Goal: Task Accomplishment & Management: Manage account settings

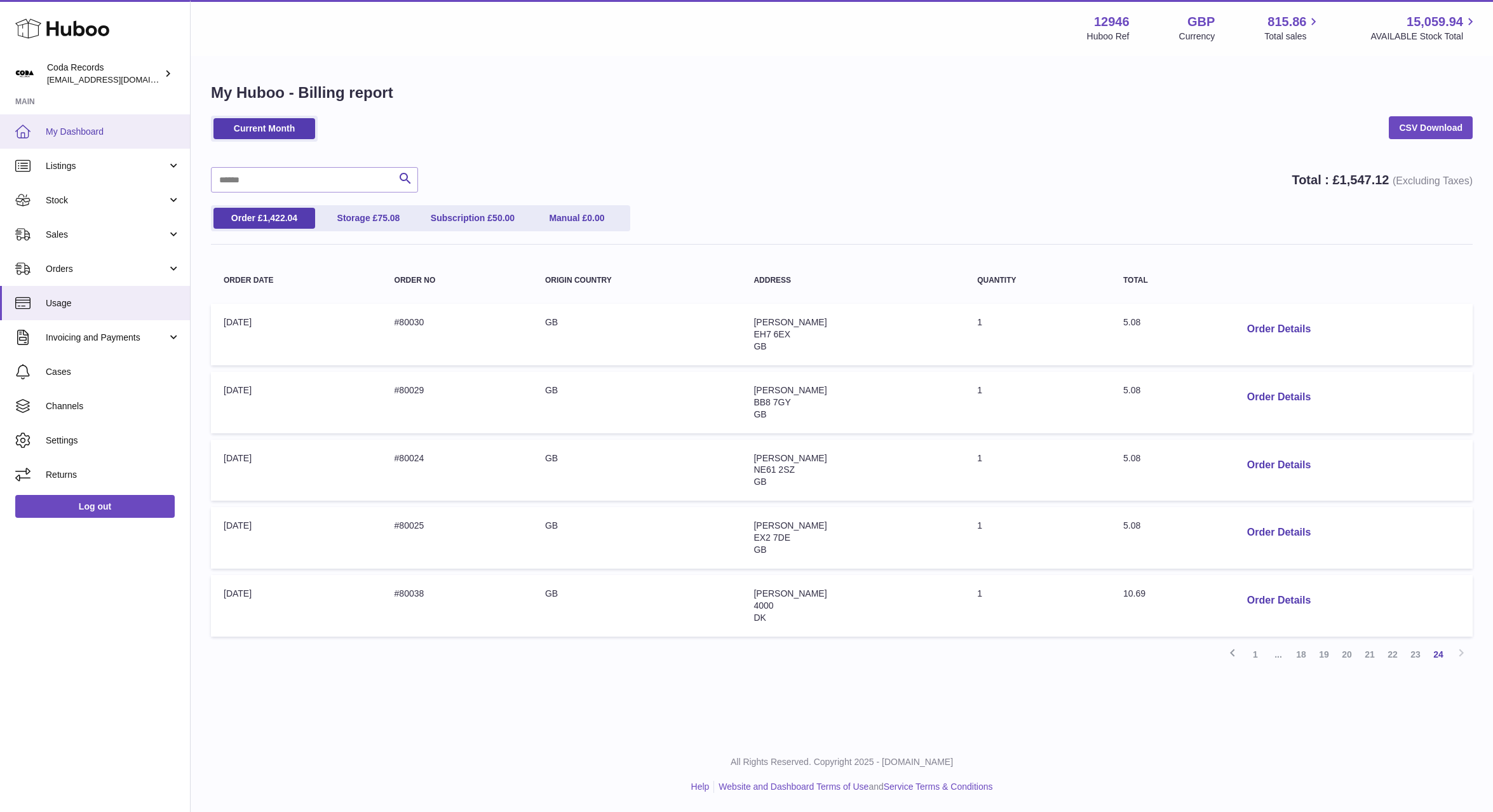
click at [82, 130] on span "My Dashboard" at bounding box center [113, 132] width 134 height 12
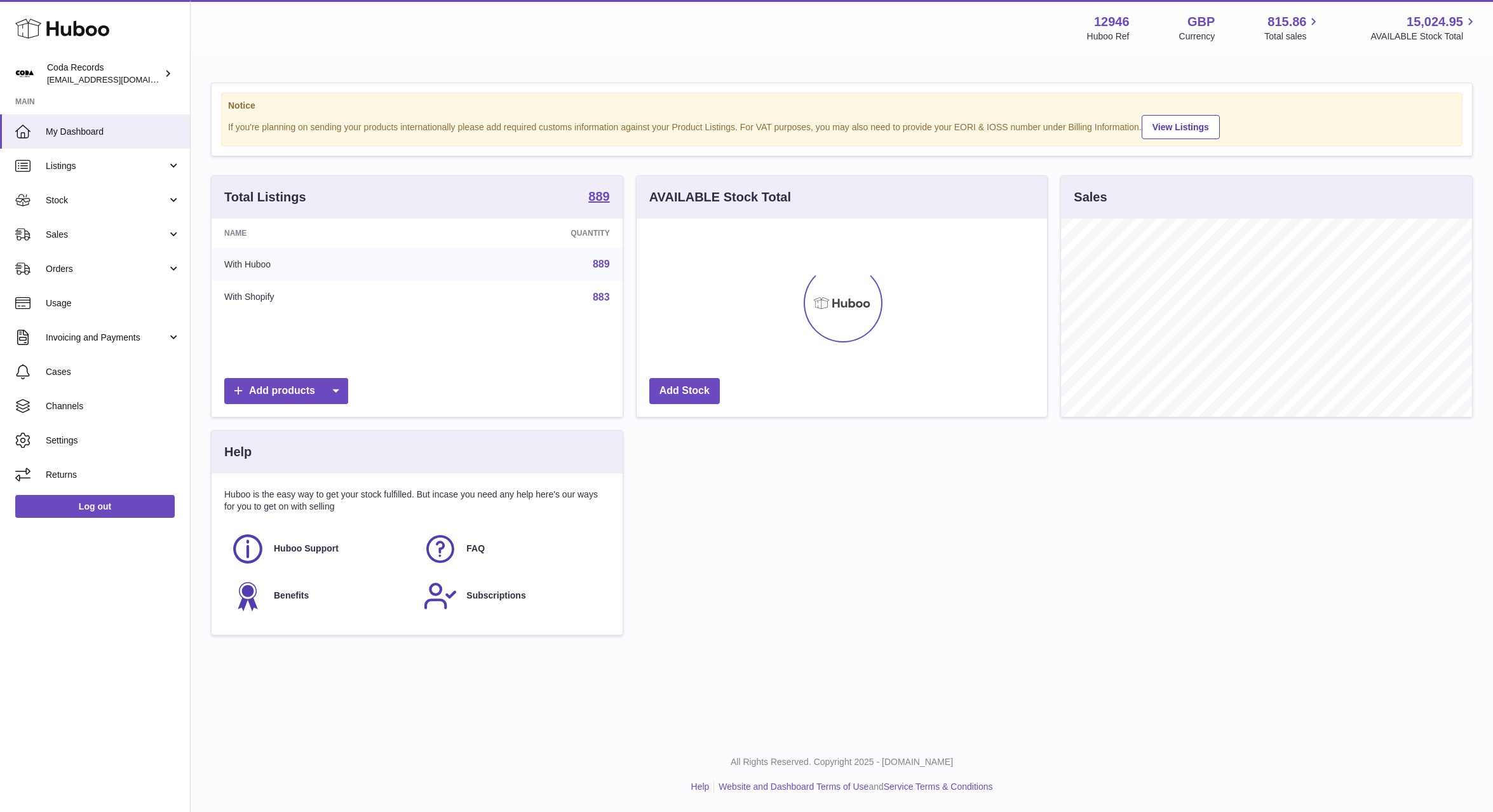
scroll to position [198, 411]
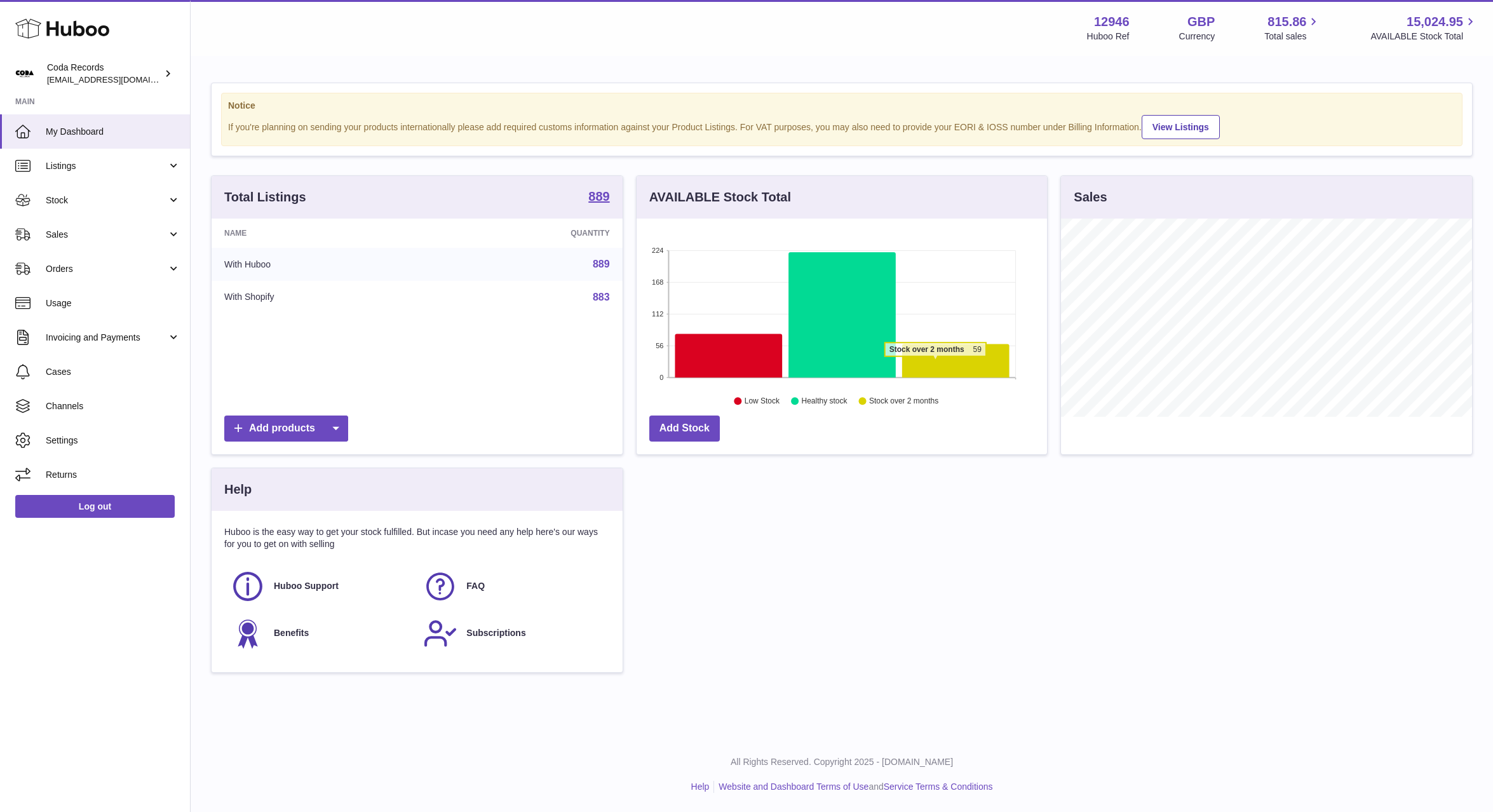
click at [936, 363] on icon at bounding box center [956, 361] width 107 height 34
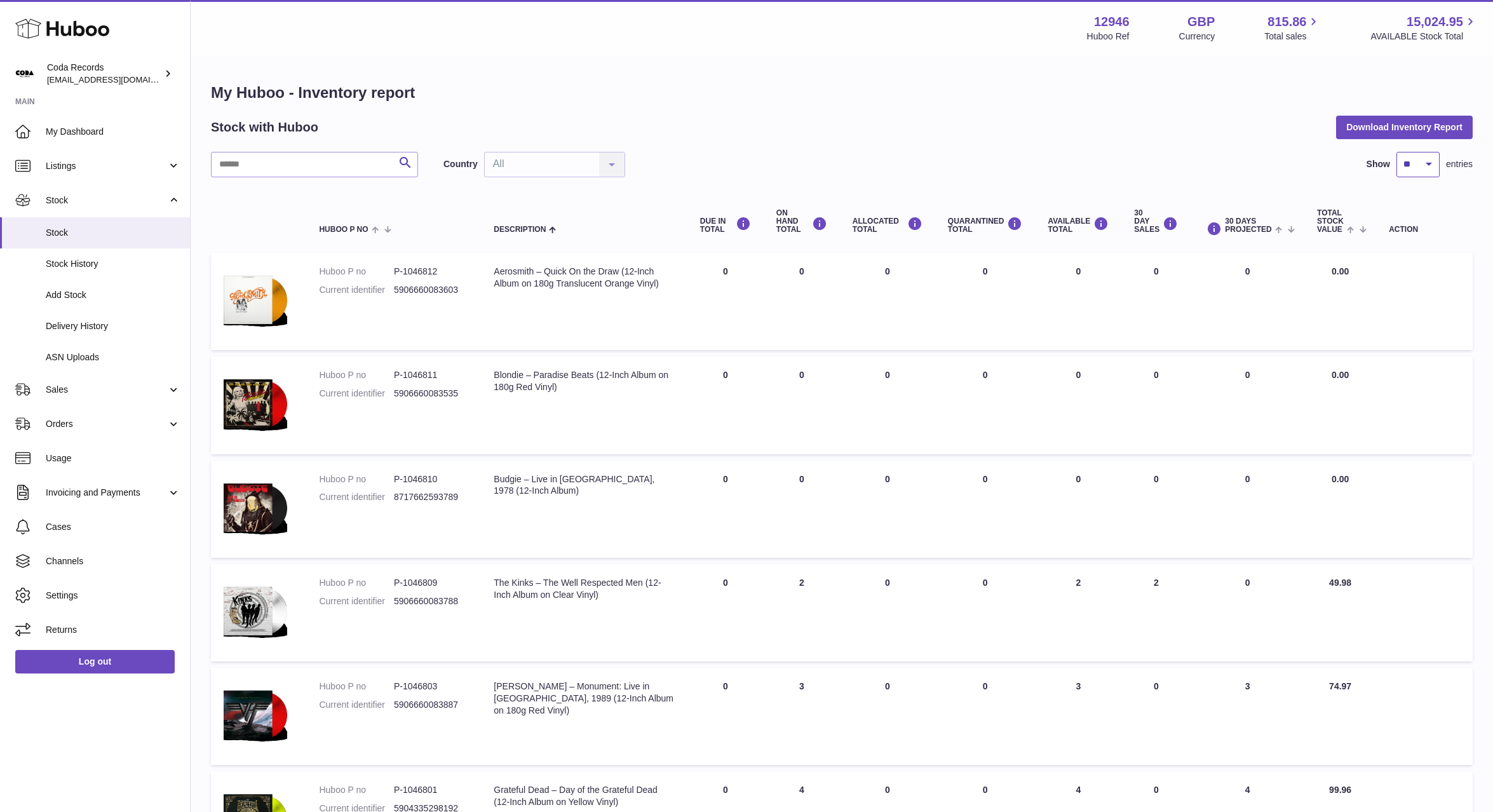
click at [1420, 163] on select "** ** ** ***" at bounding box center [1418, 164] width 43 height 25
select select "***"
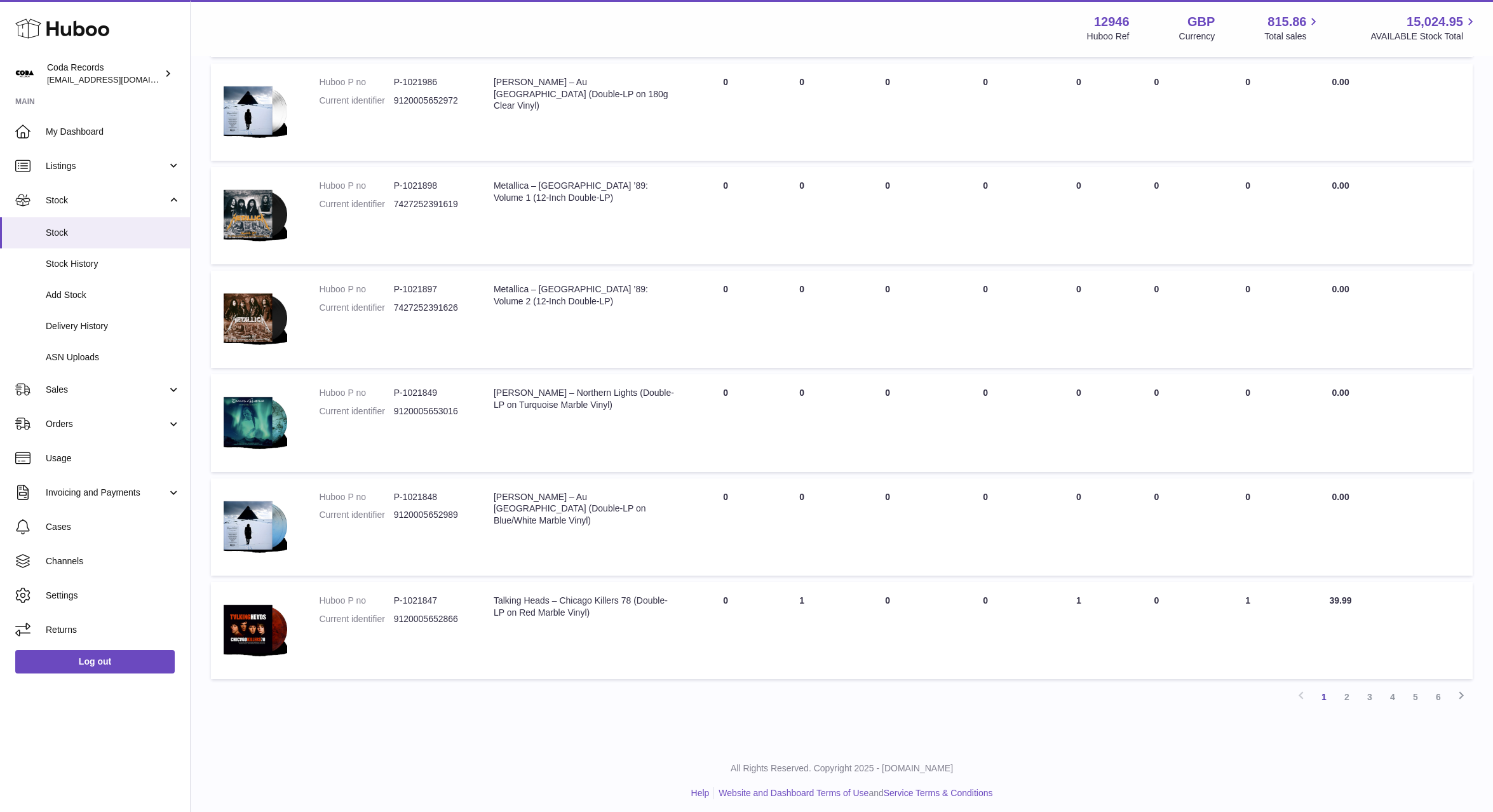
scroll to position [9943, 0]
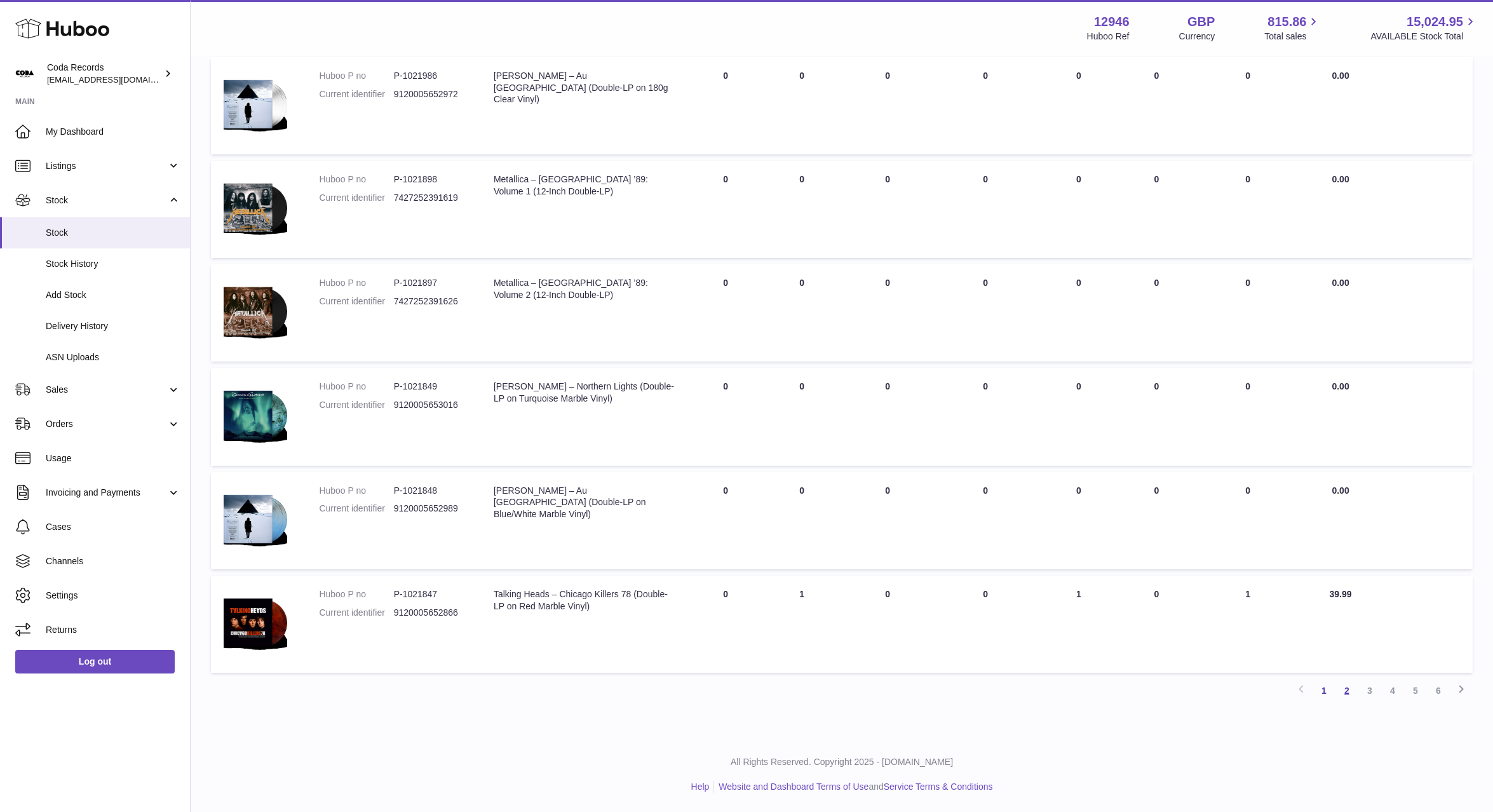
click at [1351, 696] on link "2" at bounding box center [1347, 691] width 23 height 23
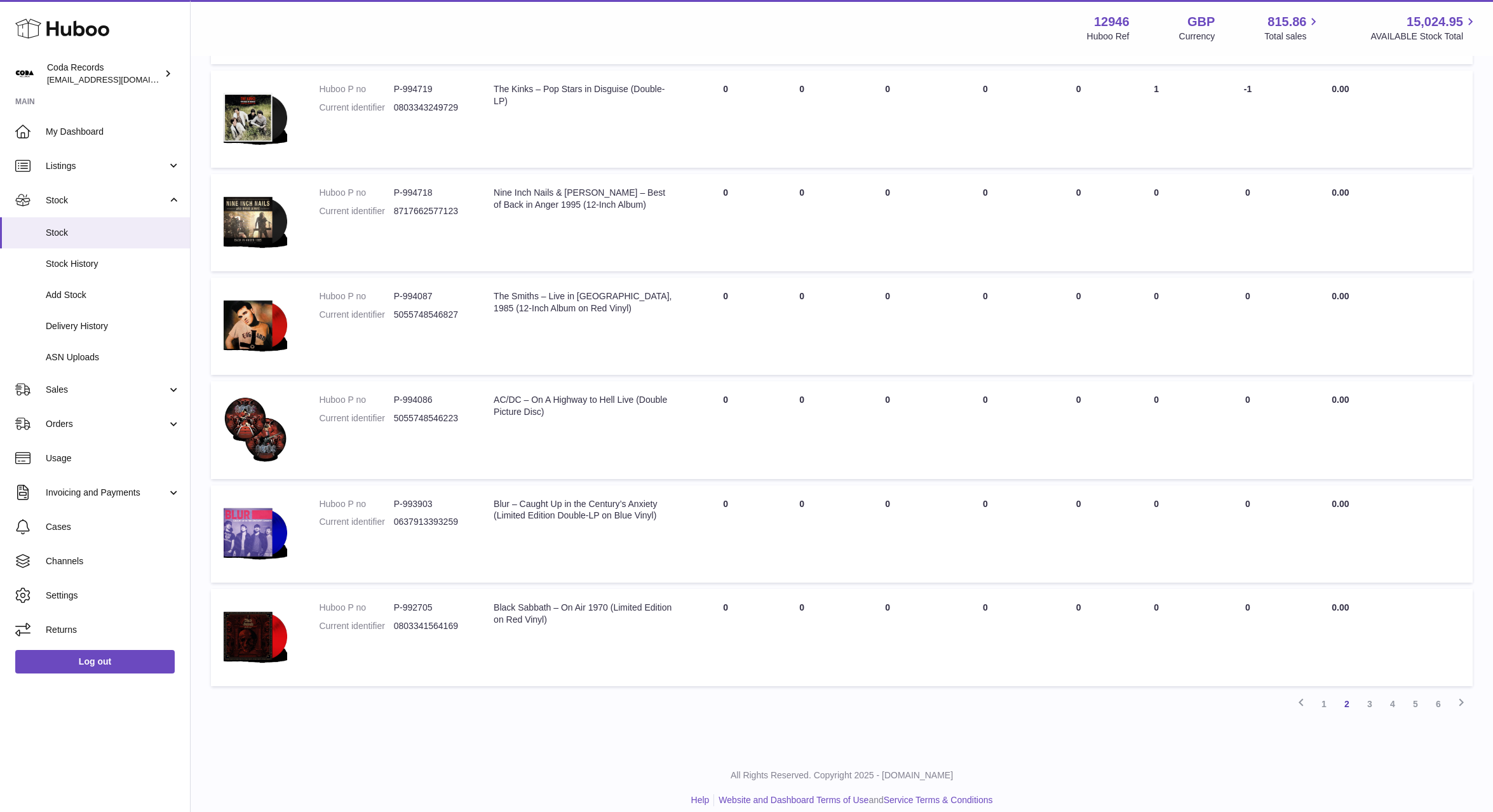
scroll to position [9943, 0]
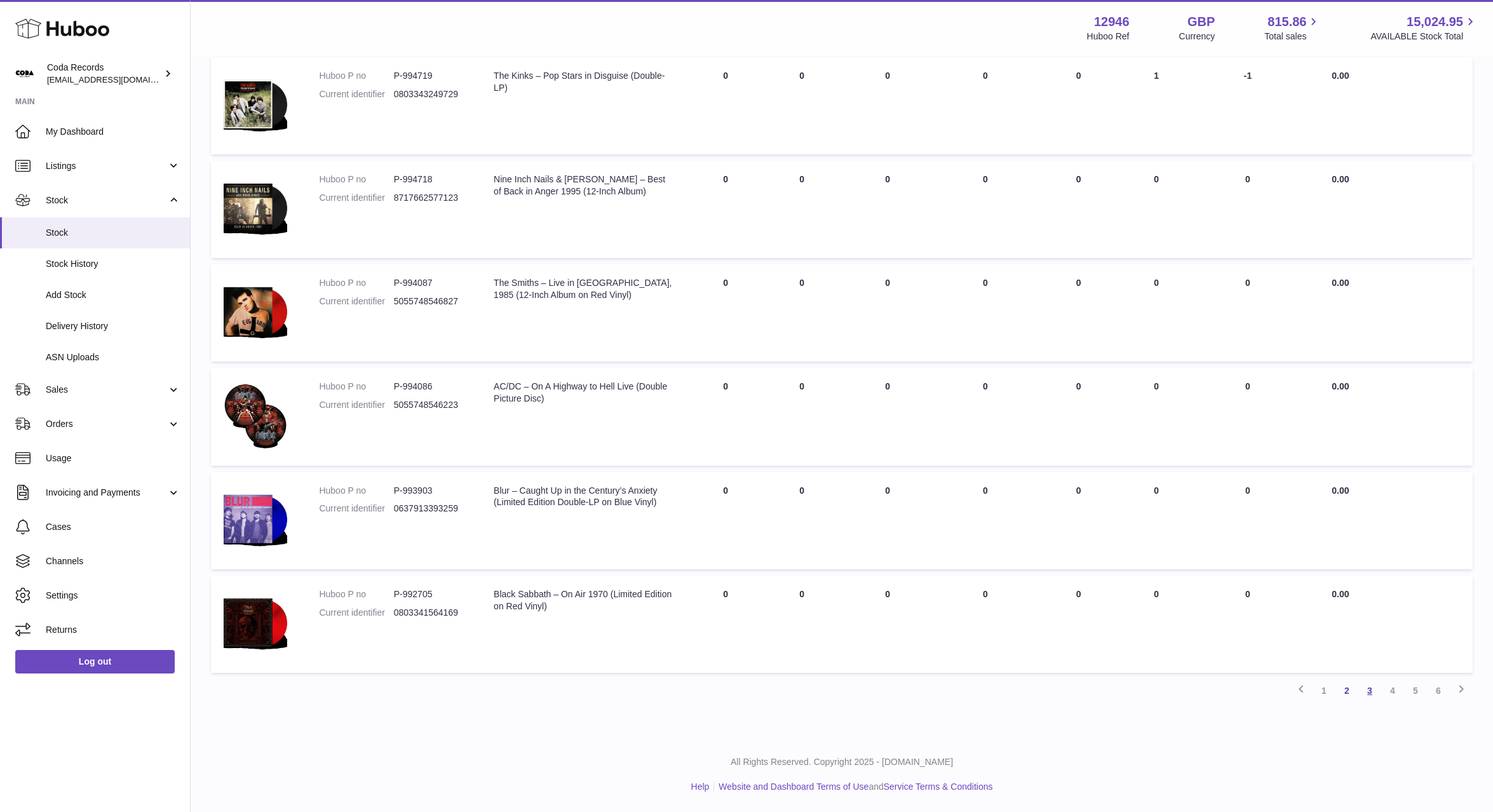
click at [1369, 696] on link "3" at bounding box center [1370, 691] width 23 height 23
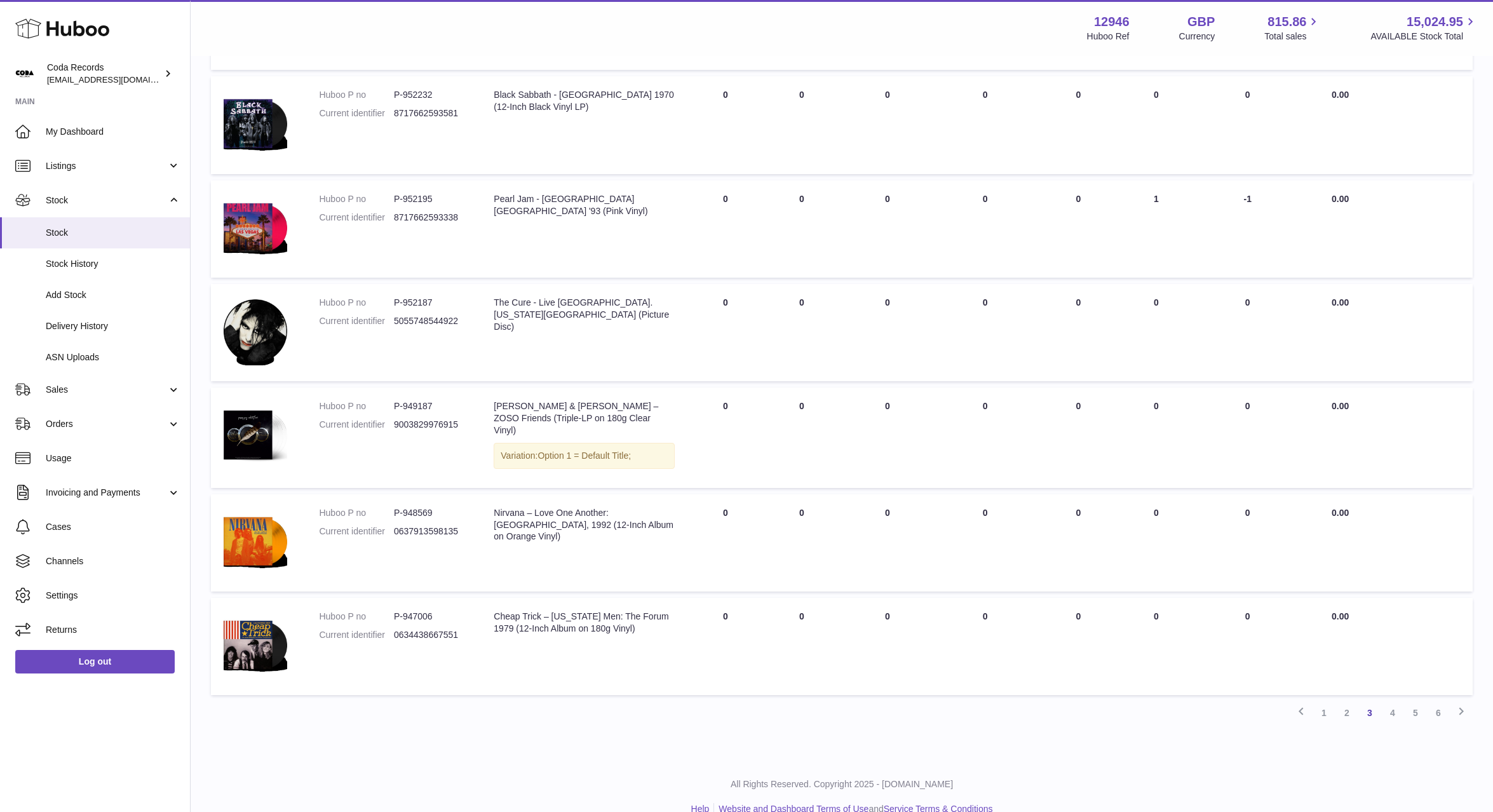
scroll to position [9952, 0]
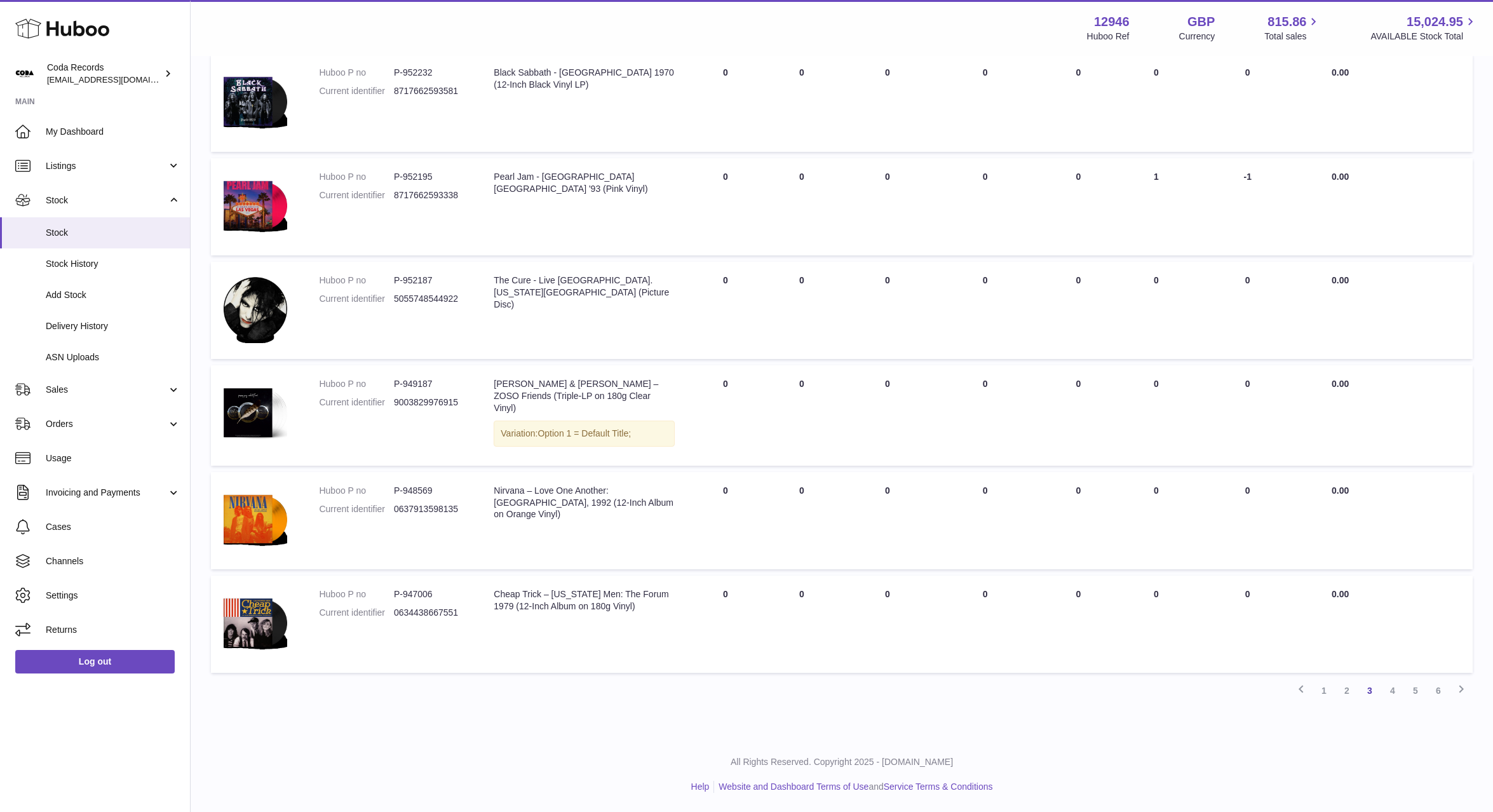
click at [1398, 695] on link "4" at bounding box center [1393, 691] width 23 height 23
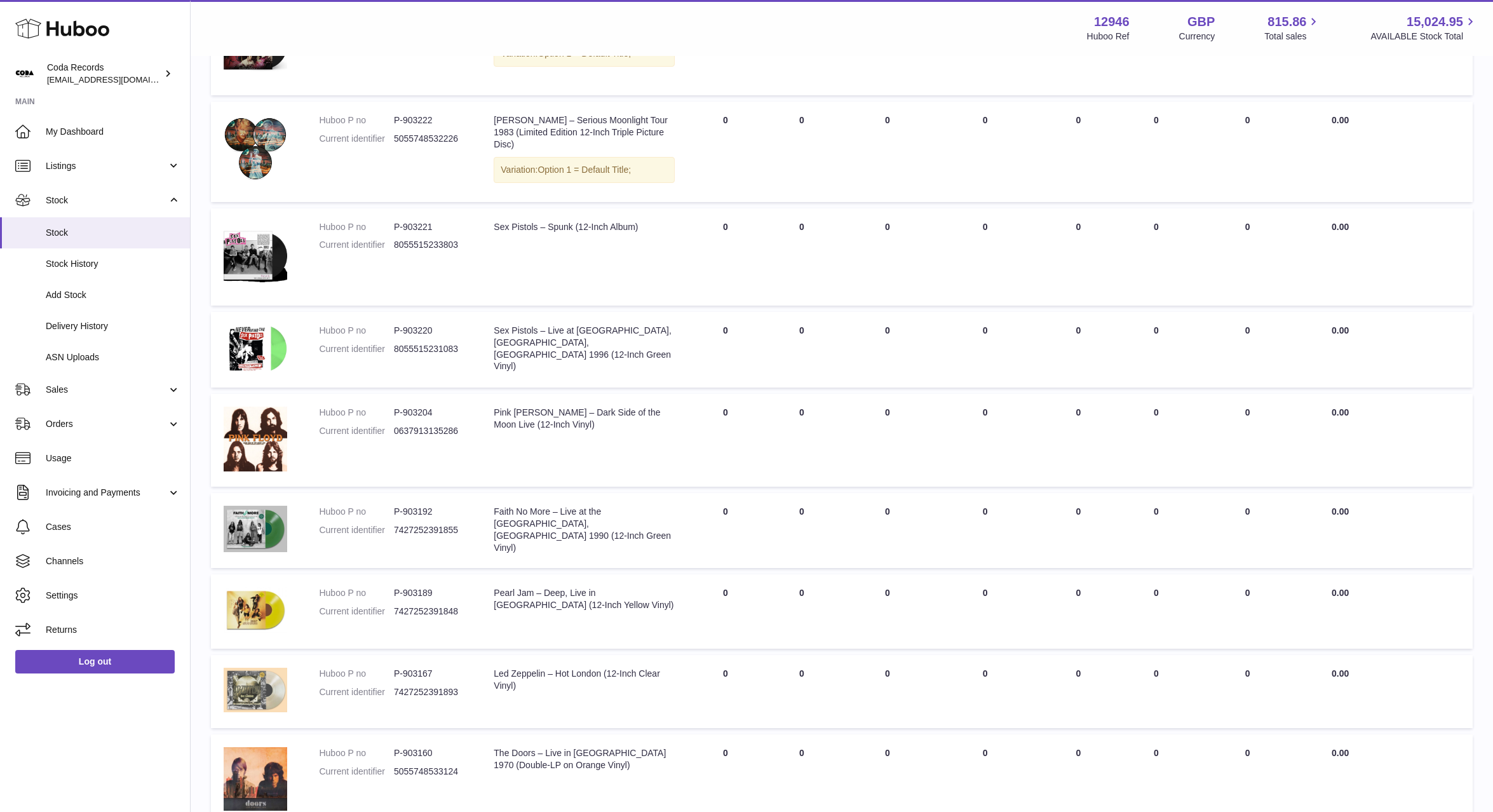
scroll to position [9628, 0]
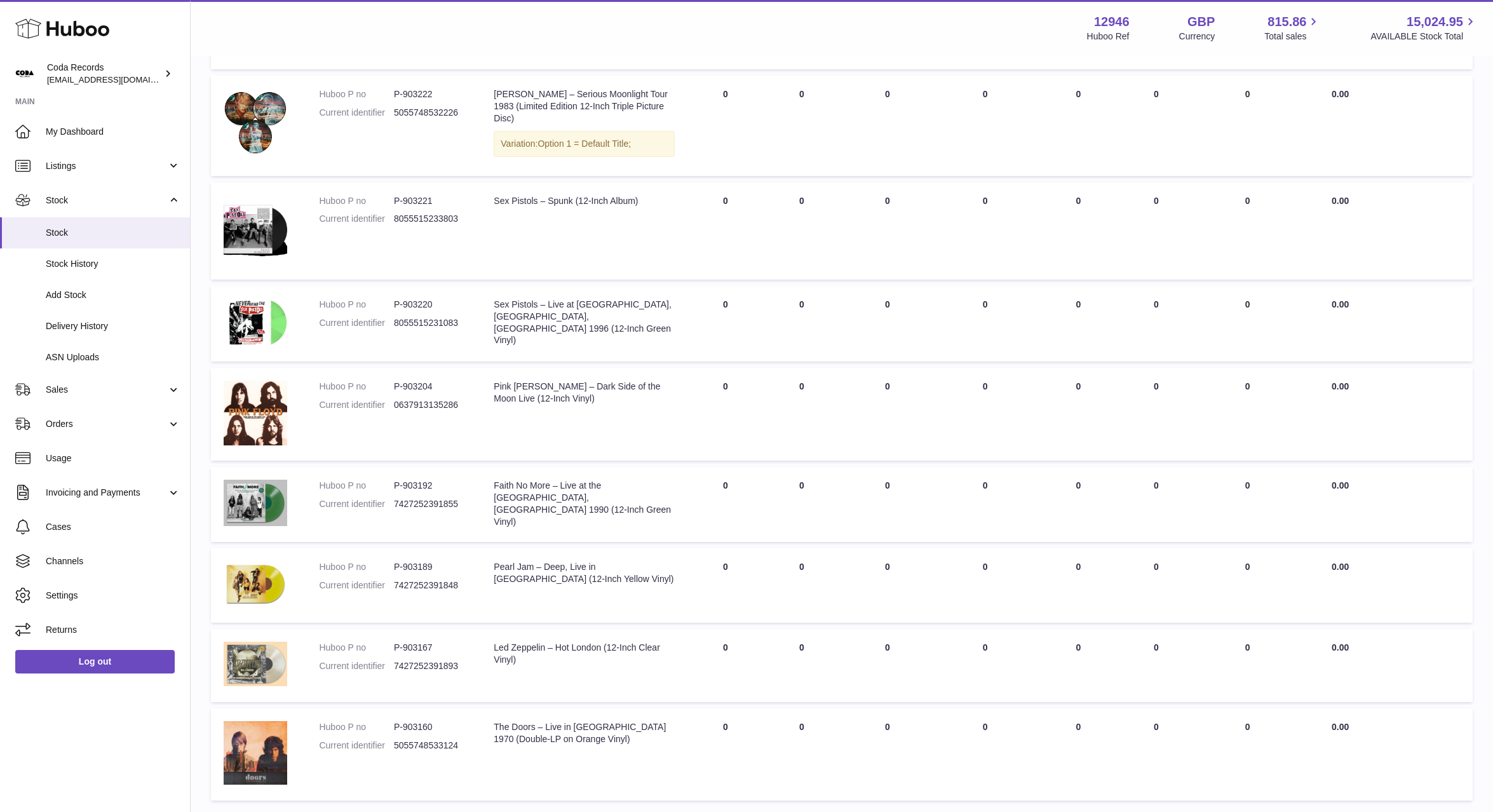
click at [1422, 807] on link "5" at bounding box center [1416, 818] width 23 height 23
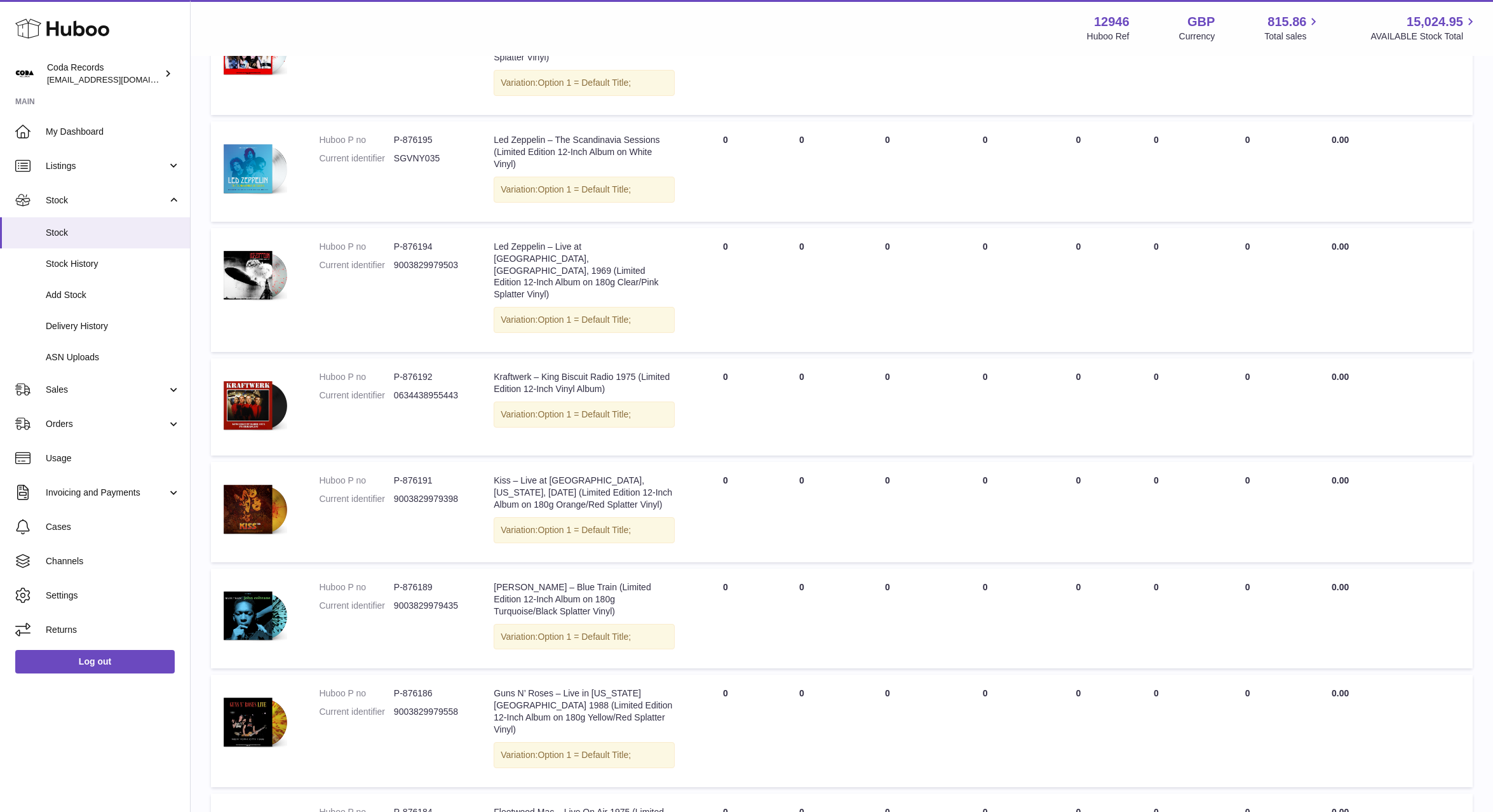
scroll to position [10027, 0]
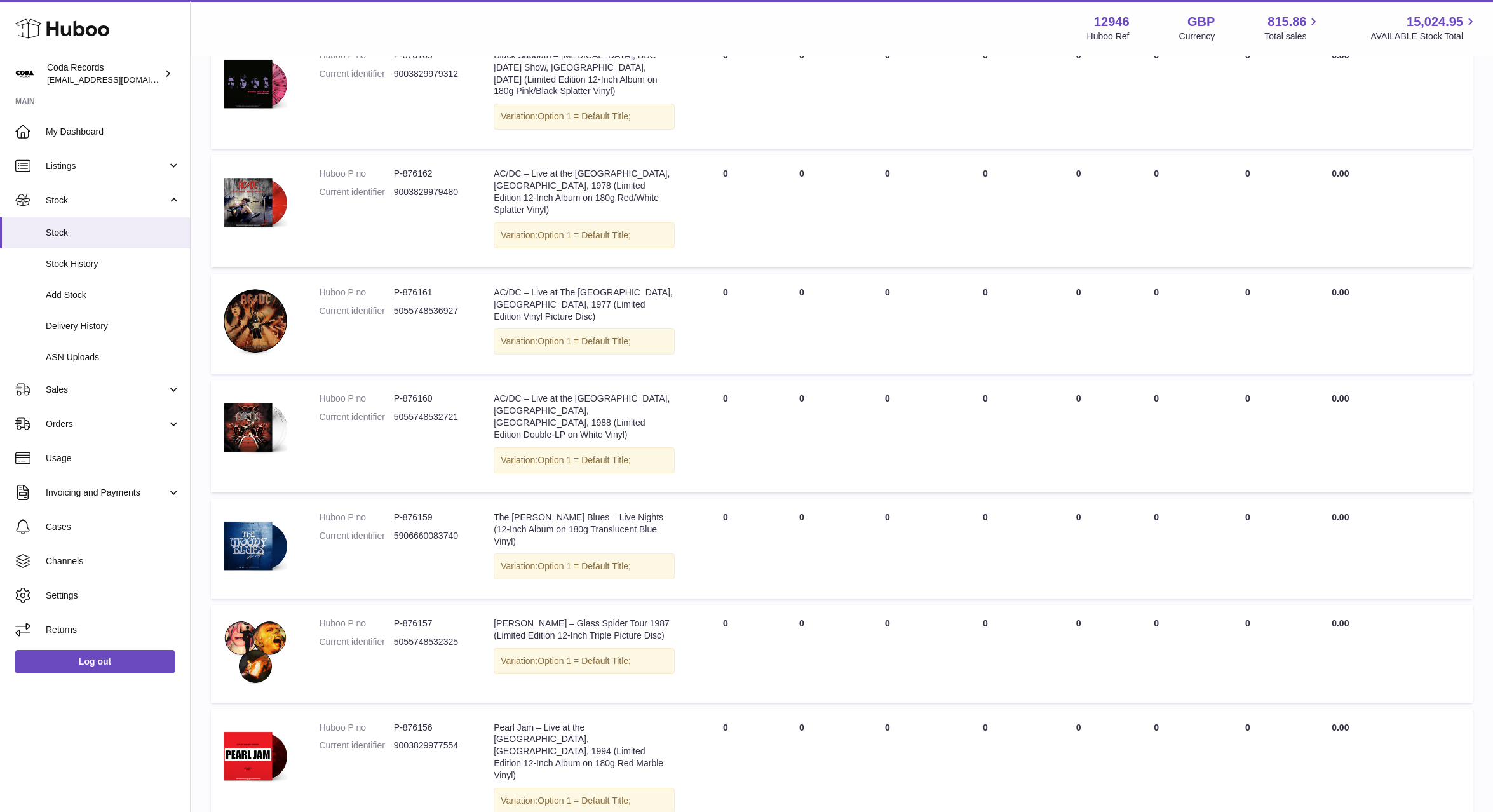
scroll to position [1788, 0]
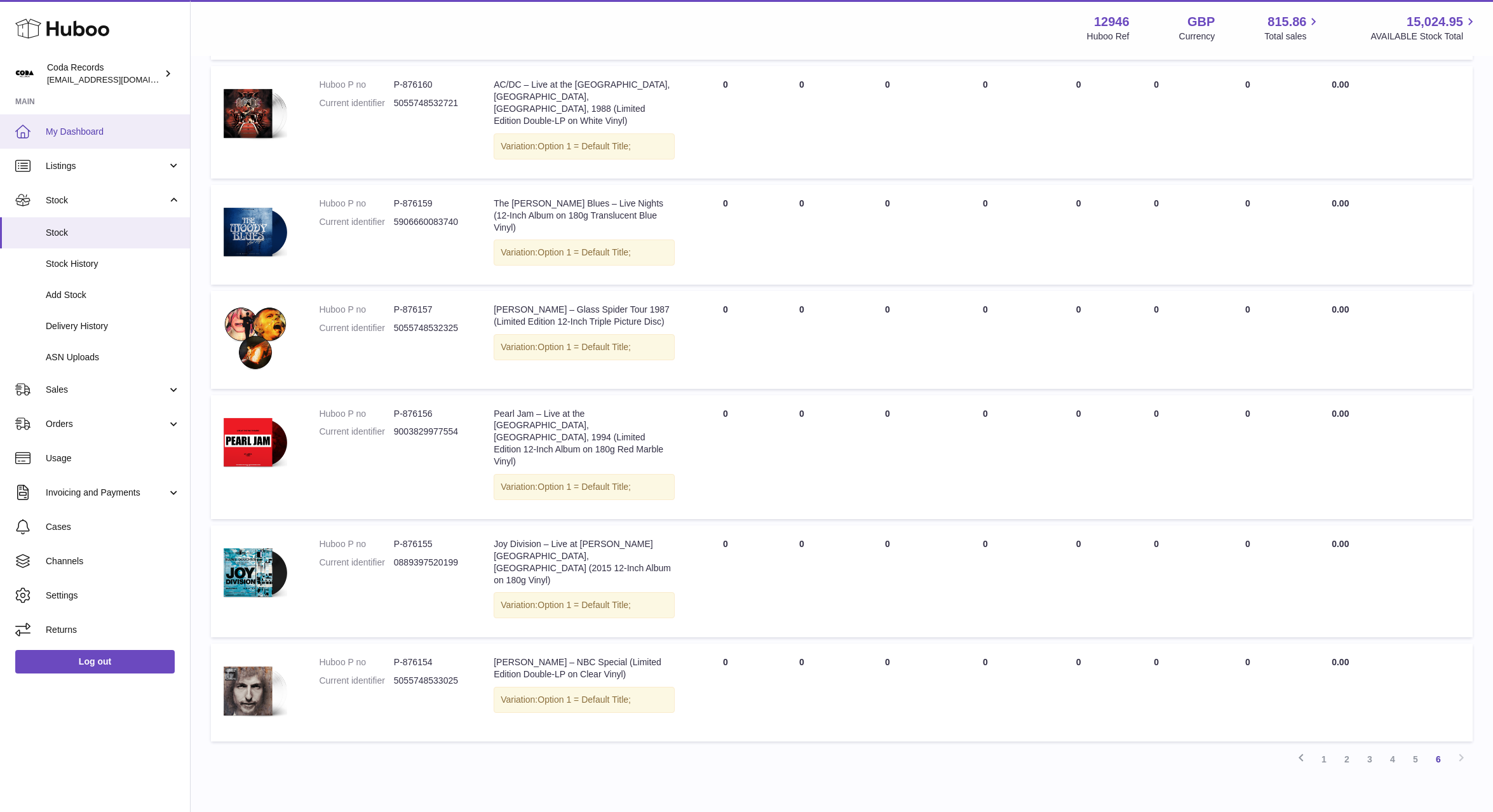
click at [96, 135] on span "My Dashboard" at bounding box center [113, 132] width 134 height 12
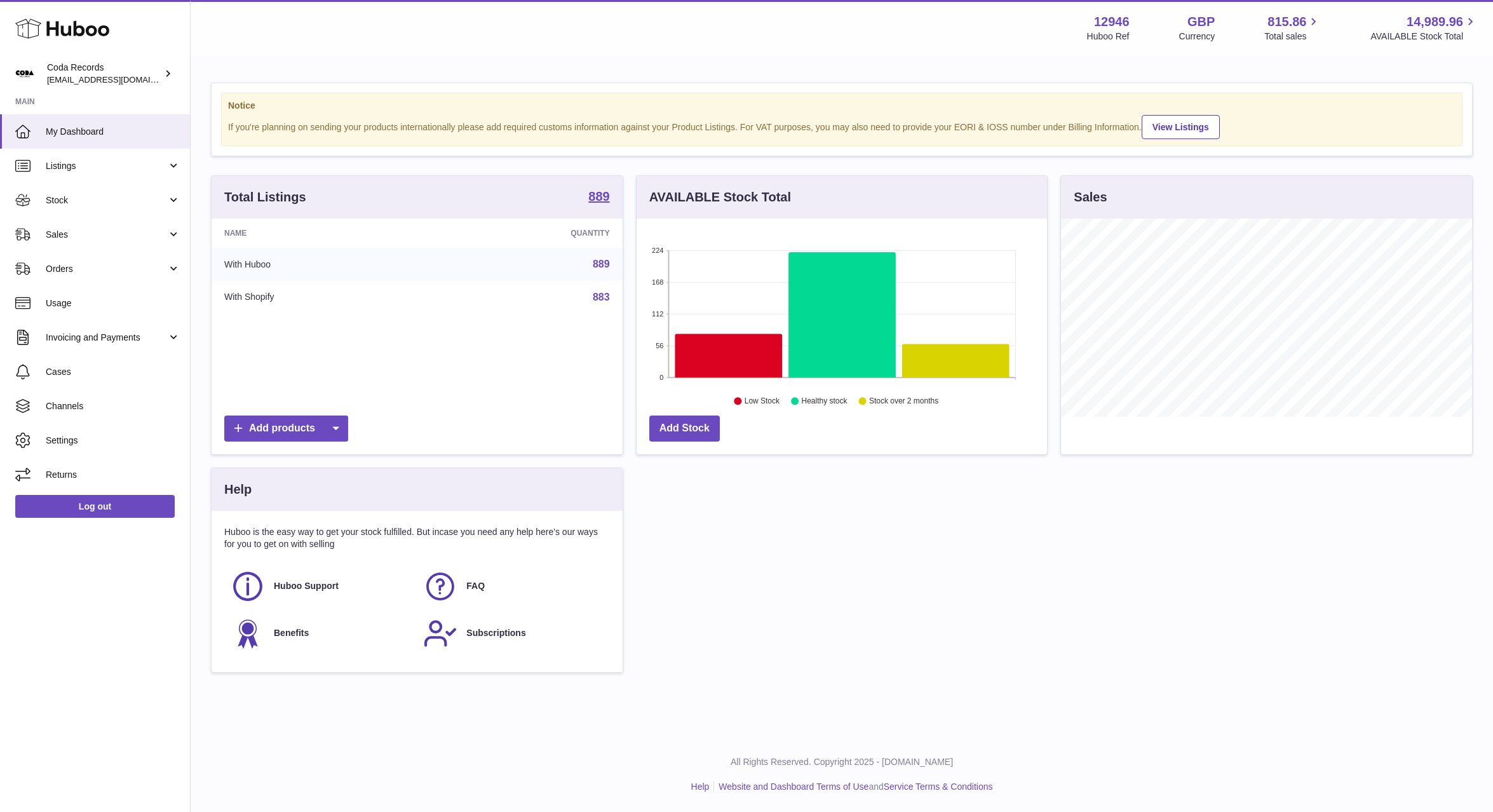
scroll to position [198, 411]
click at [137, 232] on span "Sales" at bounding box center [106, 235] width 121 height 12
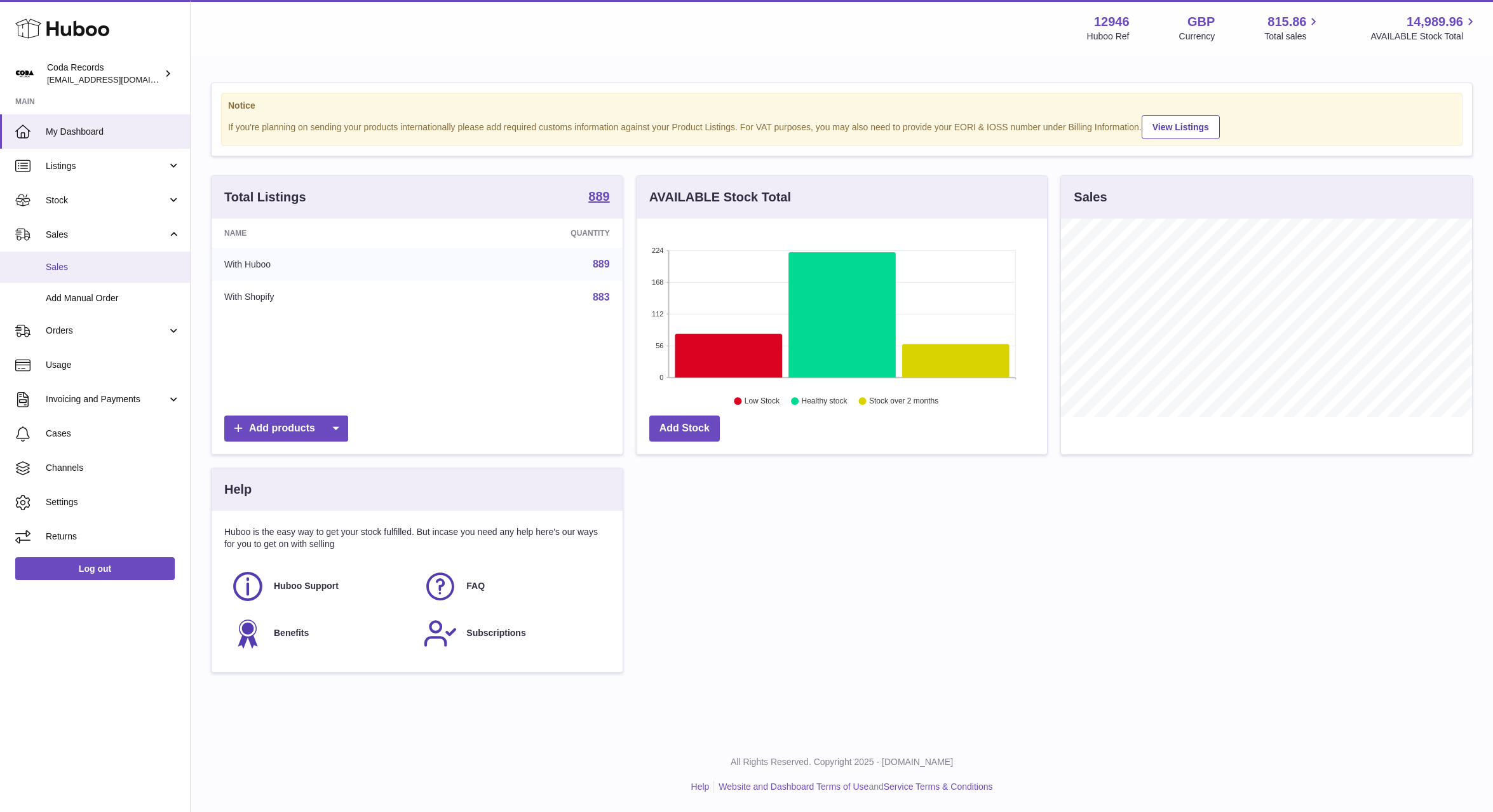
click at [109, 262] on span "Sales" at bounding box center [113, 267] width 134 height 12
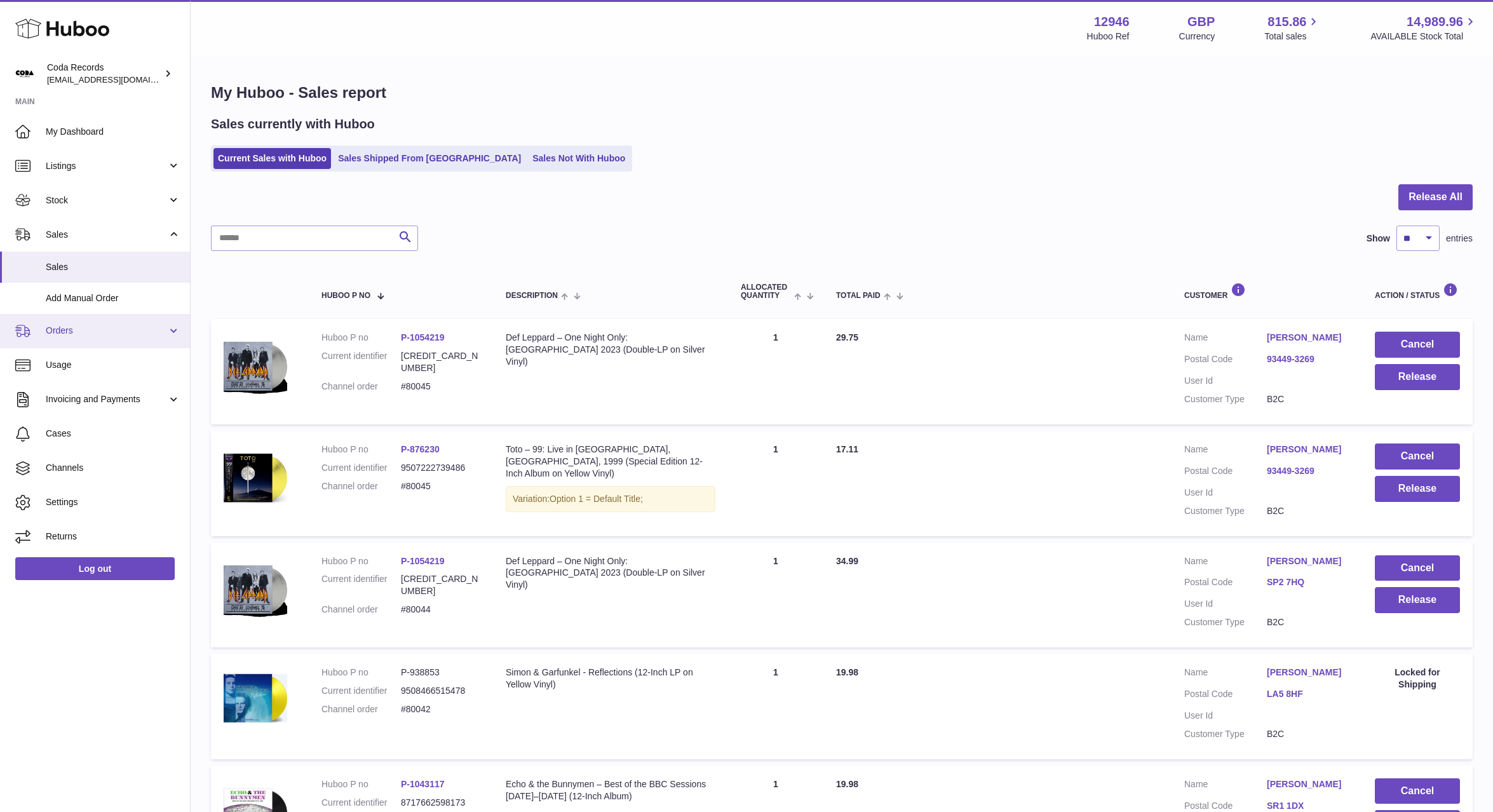
click at [108, 333] on span "Orders" at bounding box center [106, 331] width 121 height 12
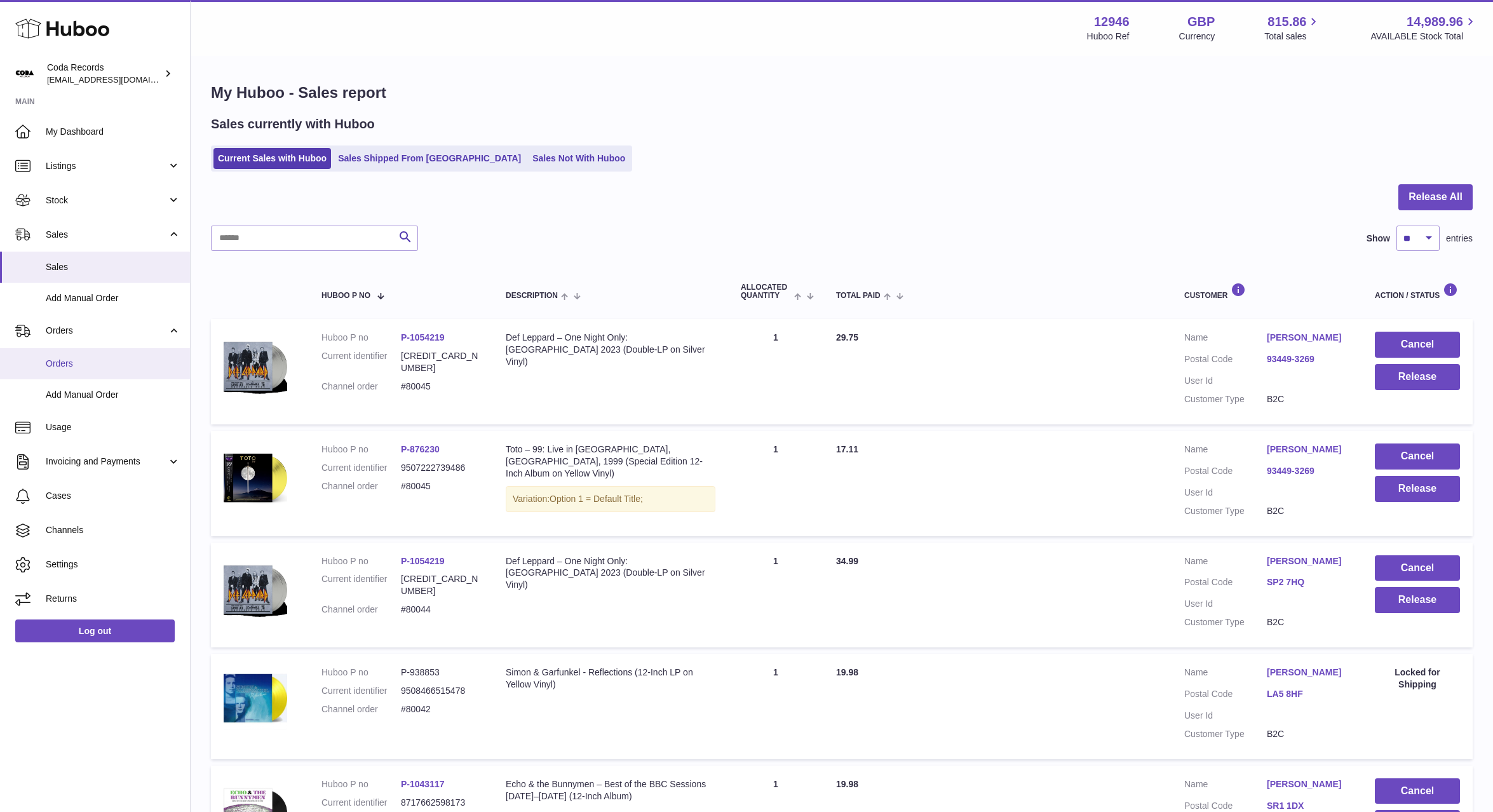
click at [113, 373] on link "Orders" at bounding box center [95, 364] width 190 height 31
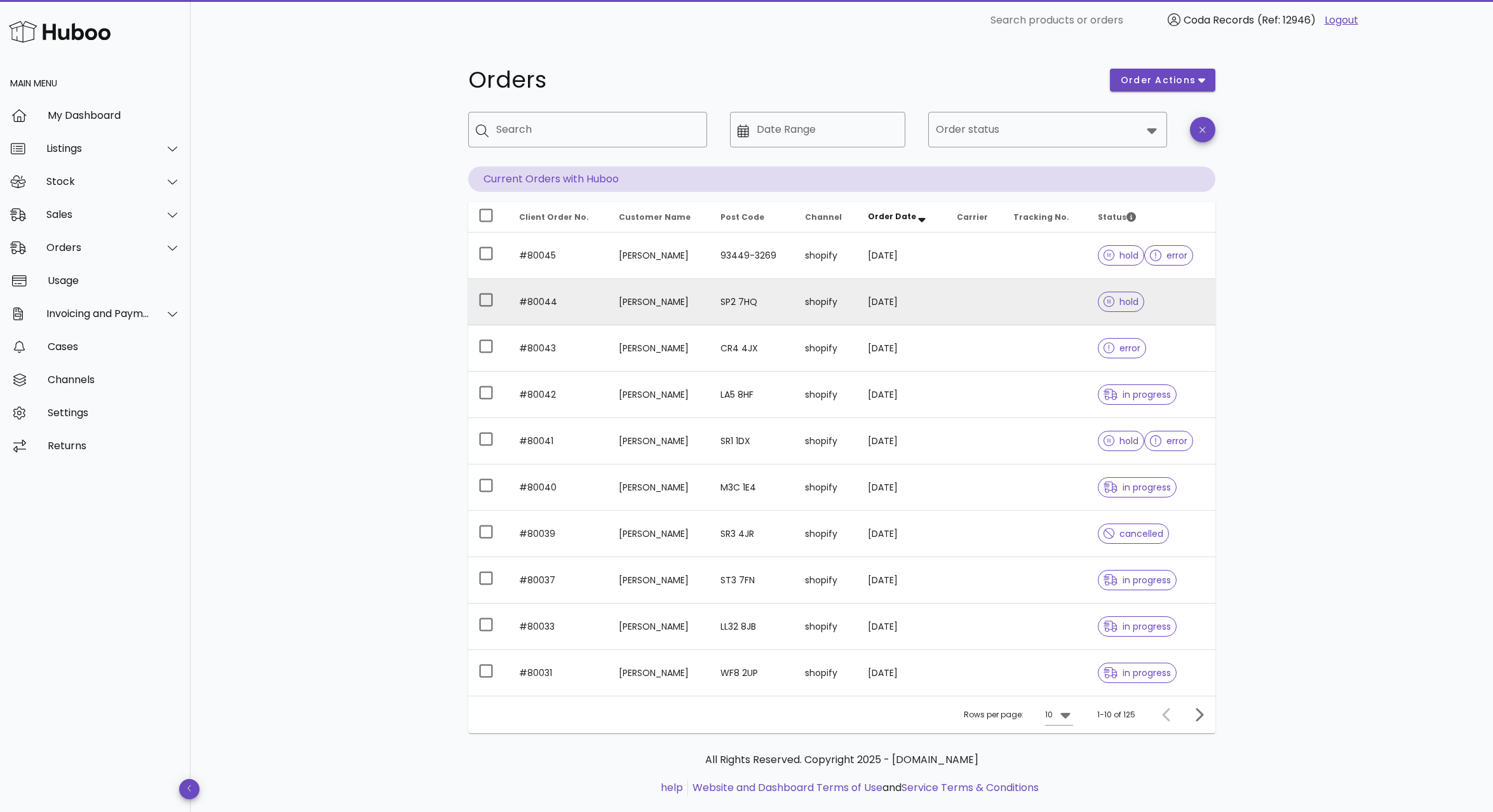
click at [632, 304] on td "[PERSON_NAME]" at bounding box center [660, 302] width 102 height 46
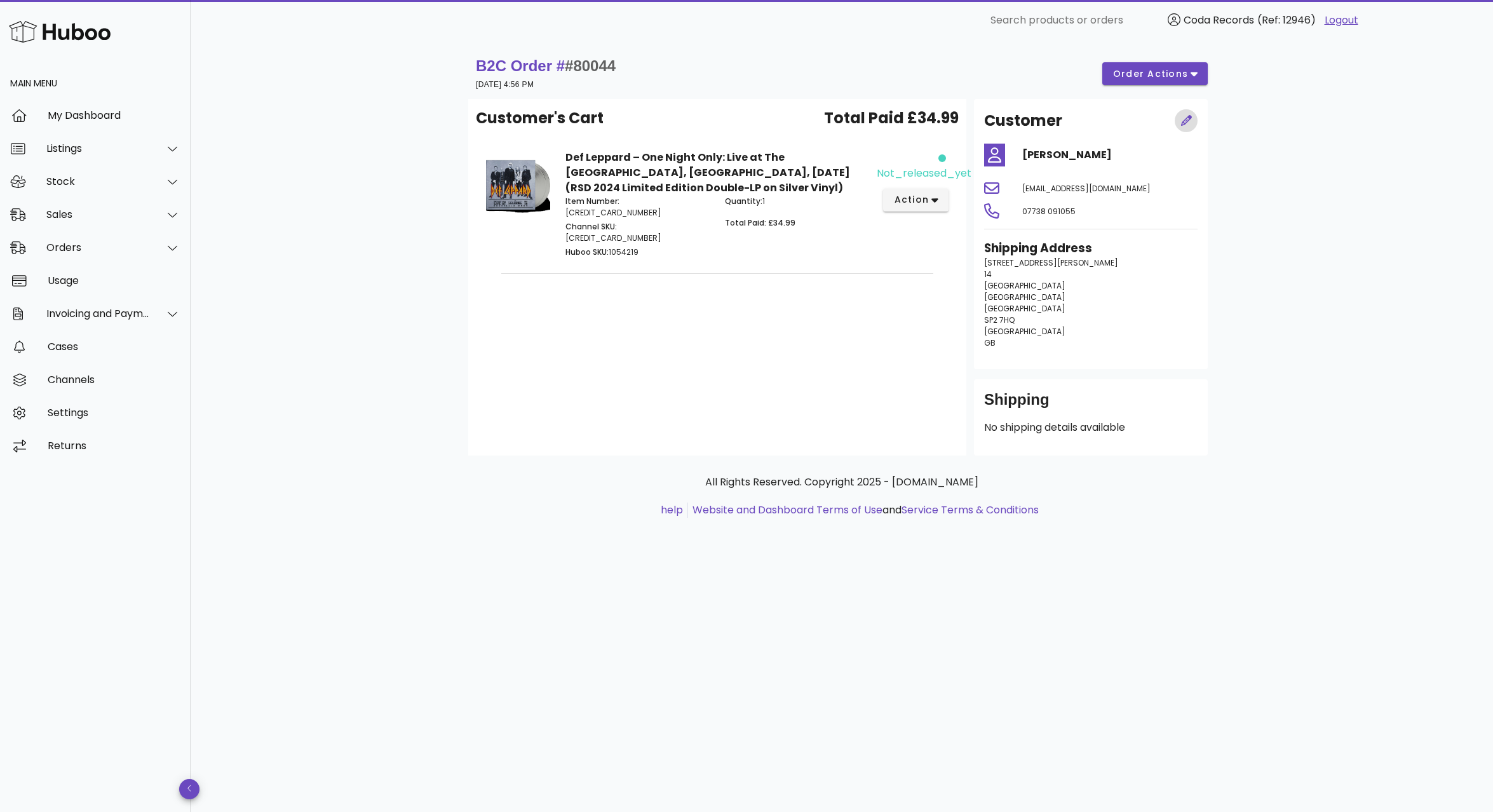
click at [1190, 119] on icon "button" at bounding box center [1187, 120] width 12 height 12
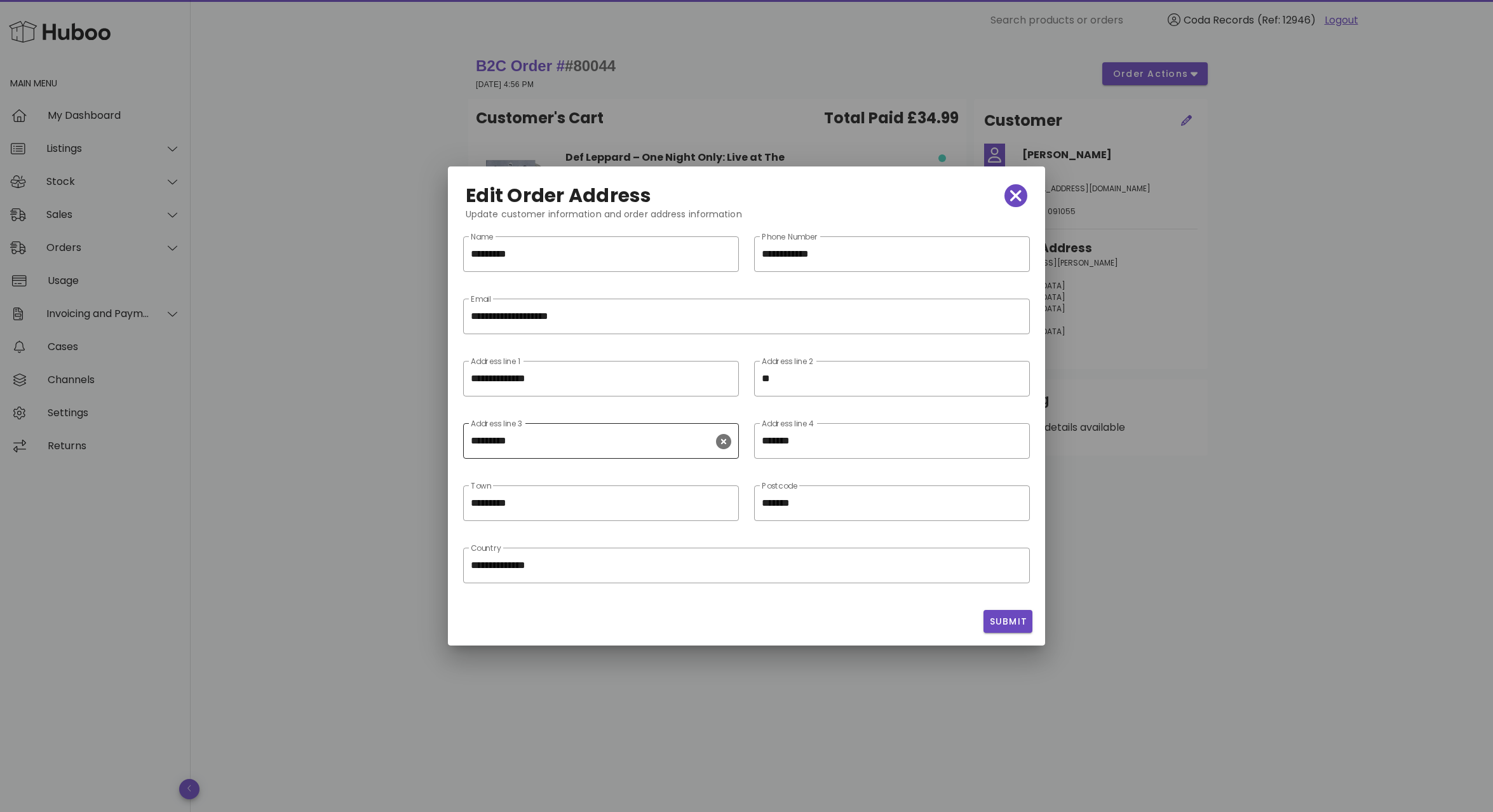
click at [722, 443] on icon "clear icon" at bounding box center [724, 442] width 15 height 15
click at [1011, 442] on icon "clear icon" at bounding box center [1015, 442] width 15 height 15
drag, startPoint x: 1012, startPoint y: 380, endPoint x: 915, endPoint y: 375, distance: 97.1
click at [1011, 380] on icon "clear icon" at bounding box center [1015, 379] width 15 height 15
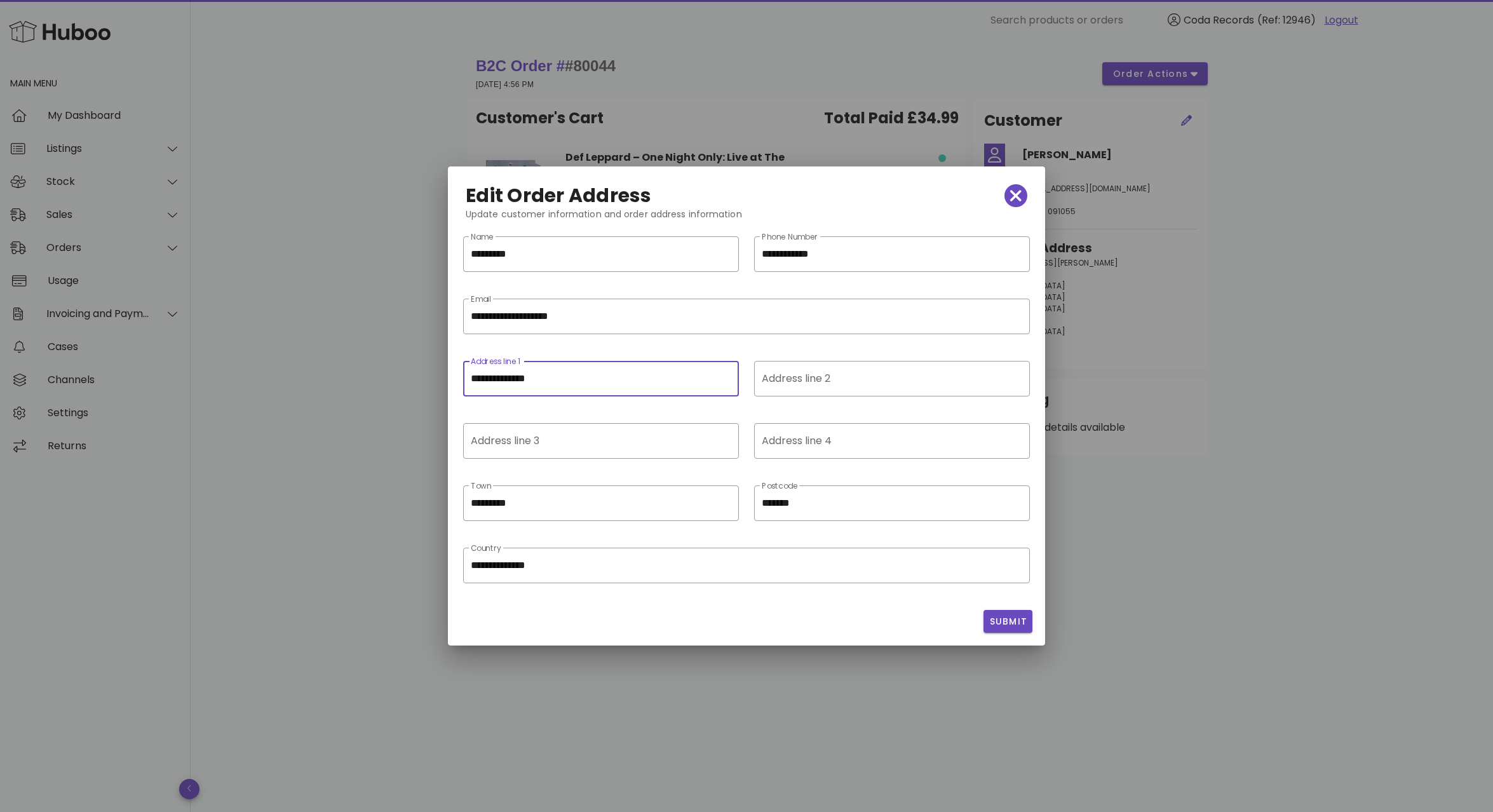
drag, startPoint x: 531, startPoint y: 379, endPoint x: 574, endPoint y: 381, distance: 43.0
click at [574, 381] on input "**********" at bounding box center [601, 378] width 260 height 20
type input "**********"
click at [1013, 616] on span "Submit" at bounding box center [1008, 621] width 39 height 13
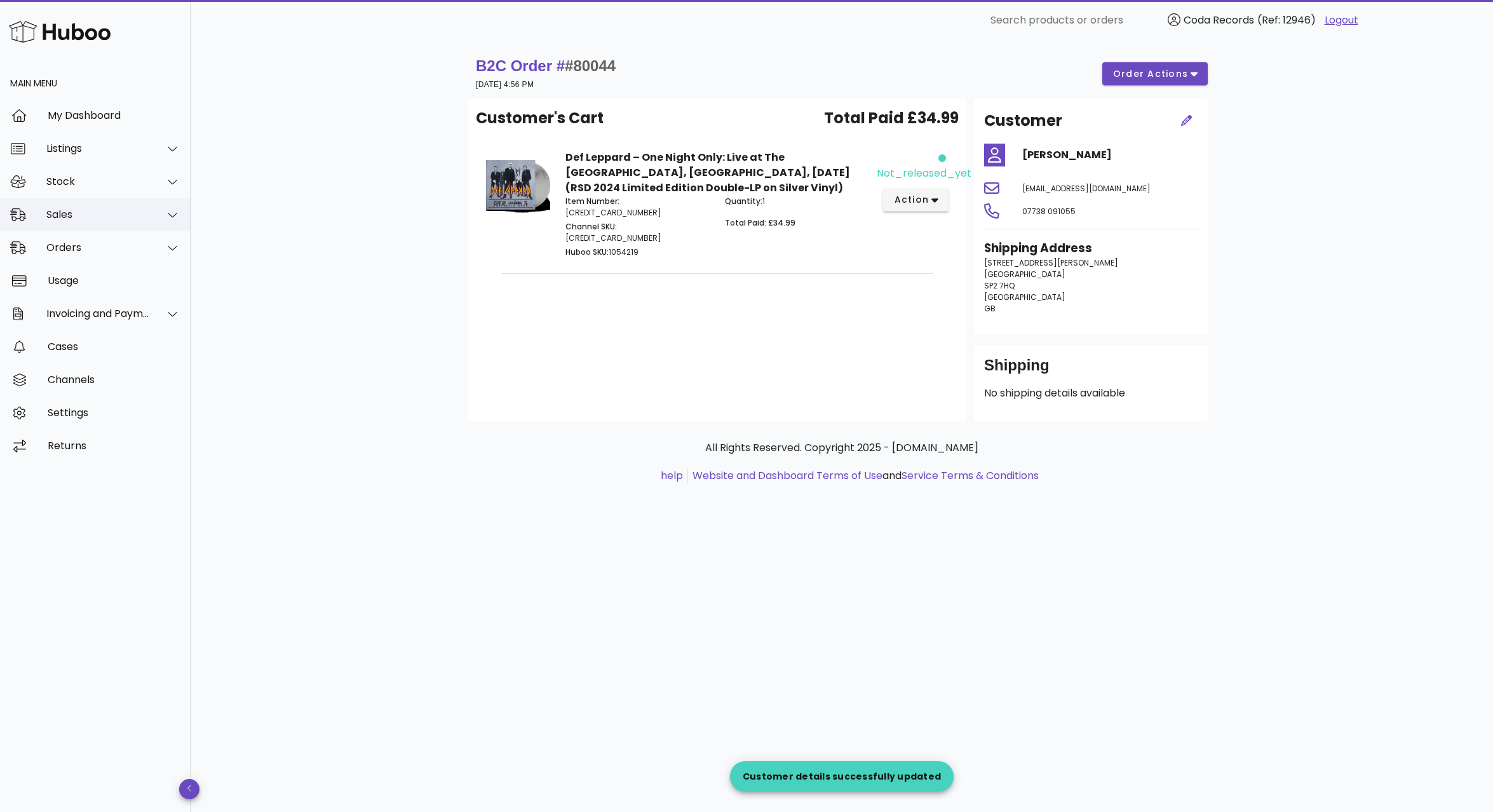
drag, startPoint x: 117, startPoint y: 213, endPoint x: 117, endPoint y: 222, distance: 9.0
click at [117, 213] on div "Sales" at bounding box center [98, 215] width 103 height 12
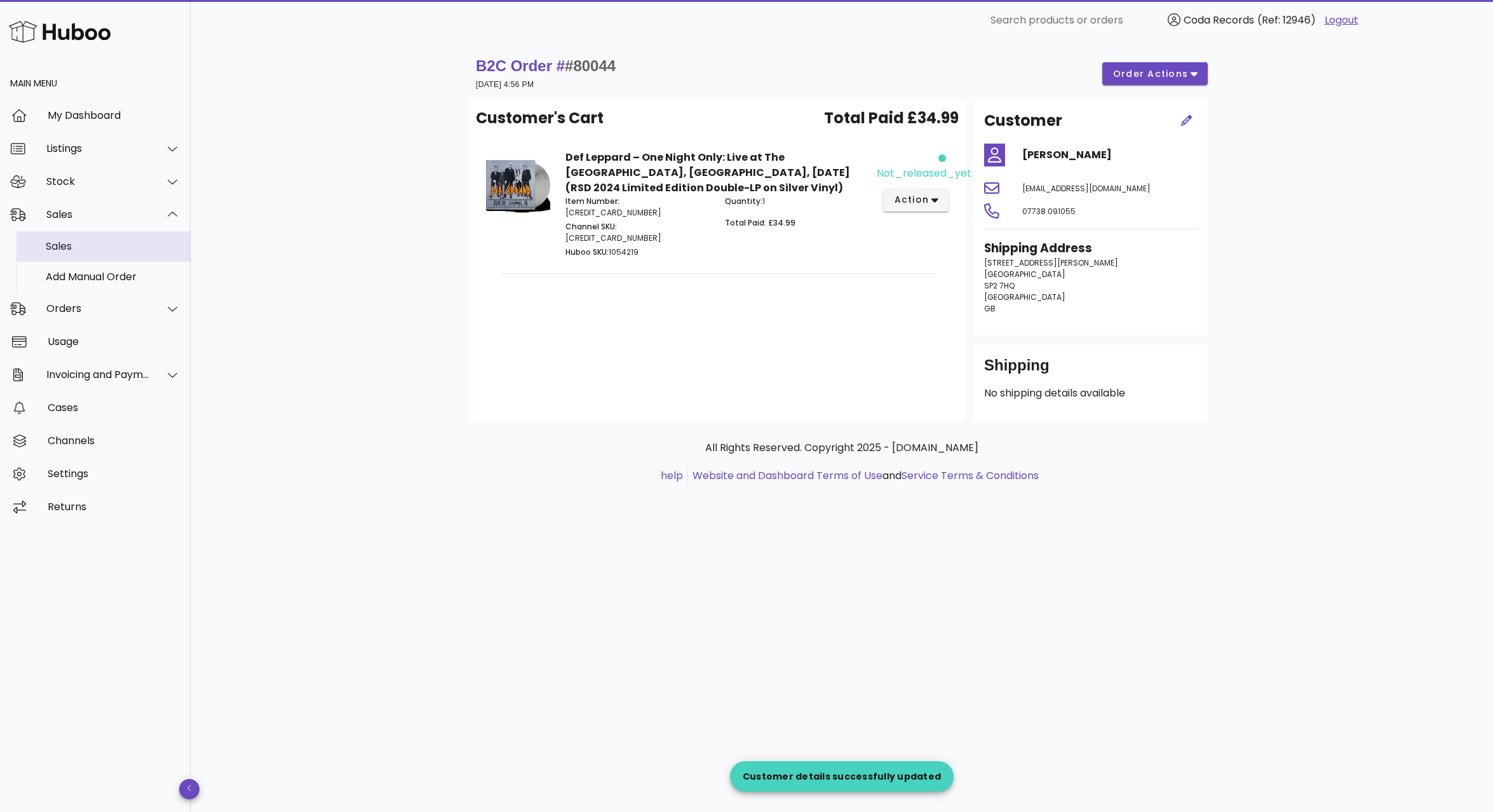
click at [116, 243] on div "Sales" at bounding box center [113, 246] width 134 height 12
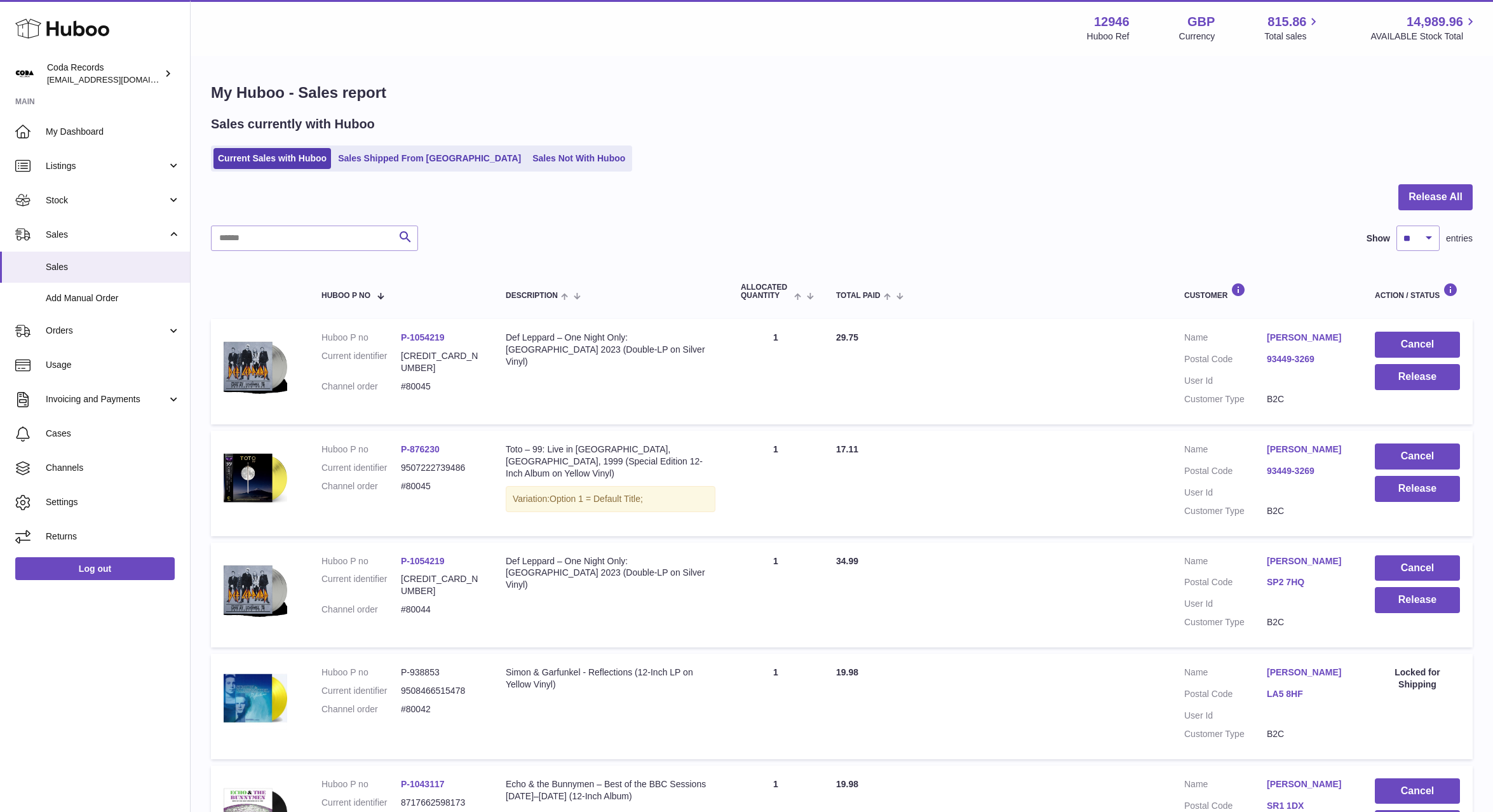
click at [1286, 563] on link "[PERSON_NAME]" at bounding box center [1308, 561] width 83 height 12
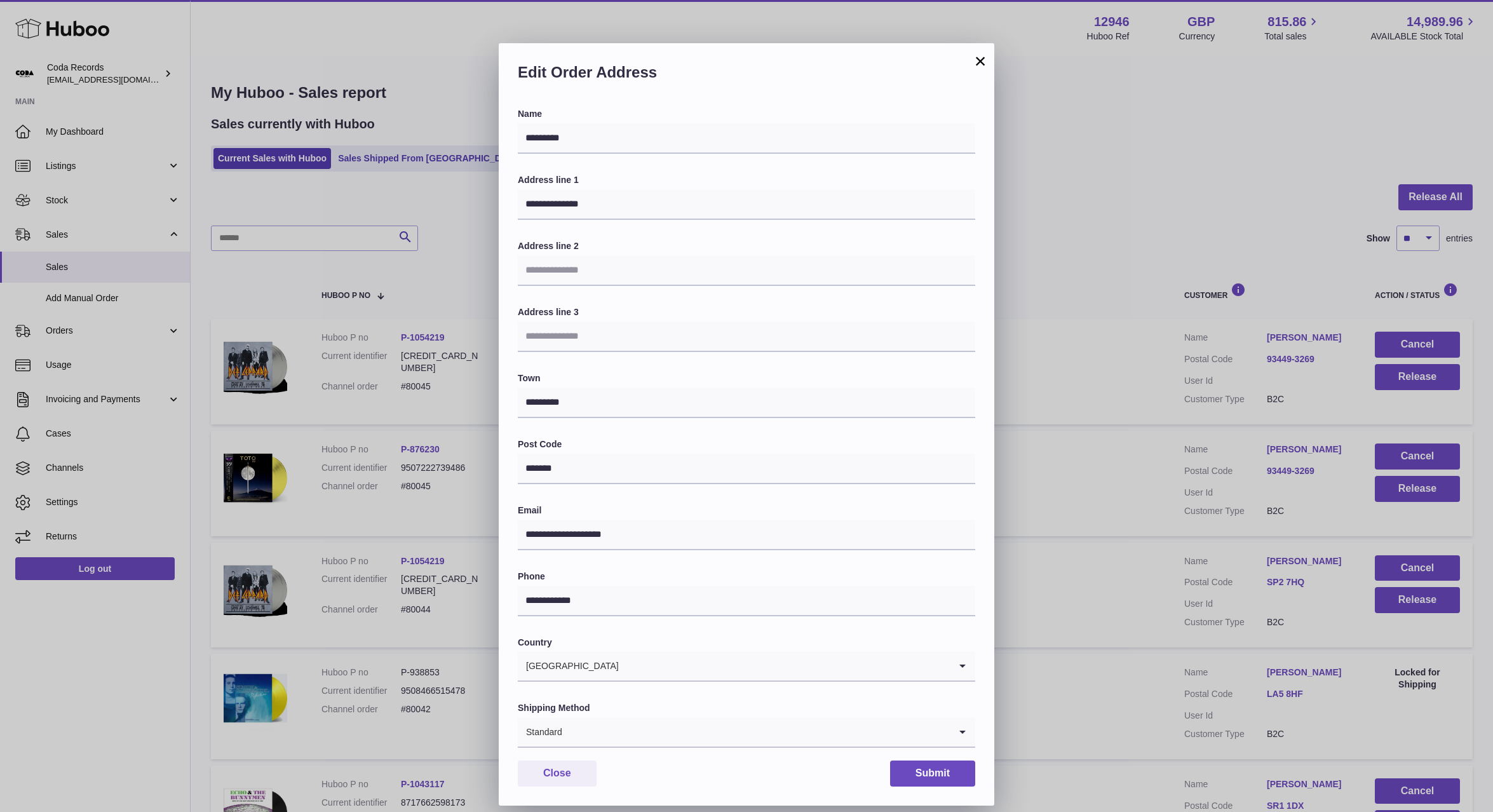
click at [1230, 590] on div "**********" at bounding box center [746, 425] width 1493 height 812
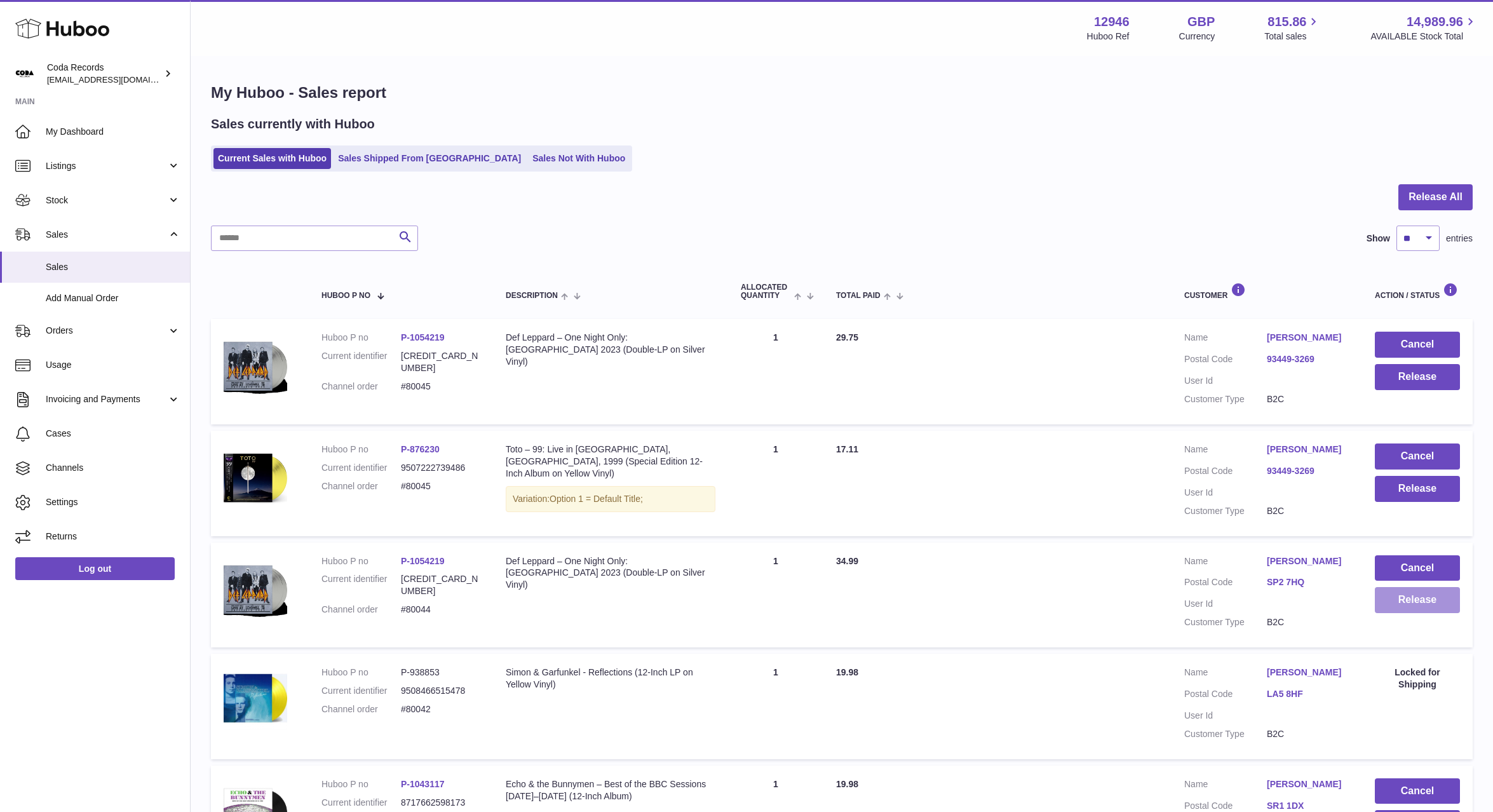
click at [1396, 597] on button "Release" at bounding box center [1417, 601] width 85 height 26
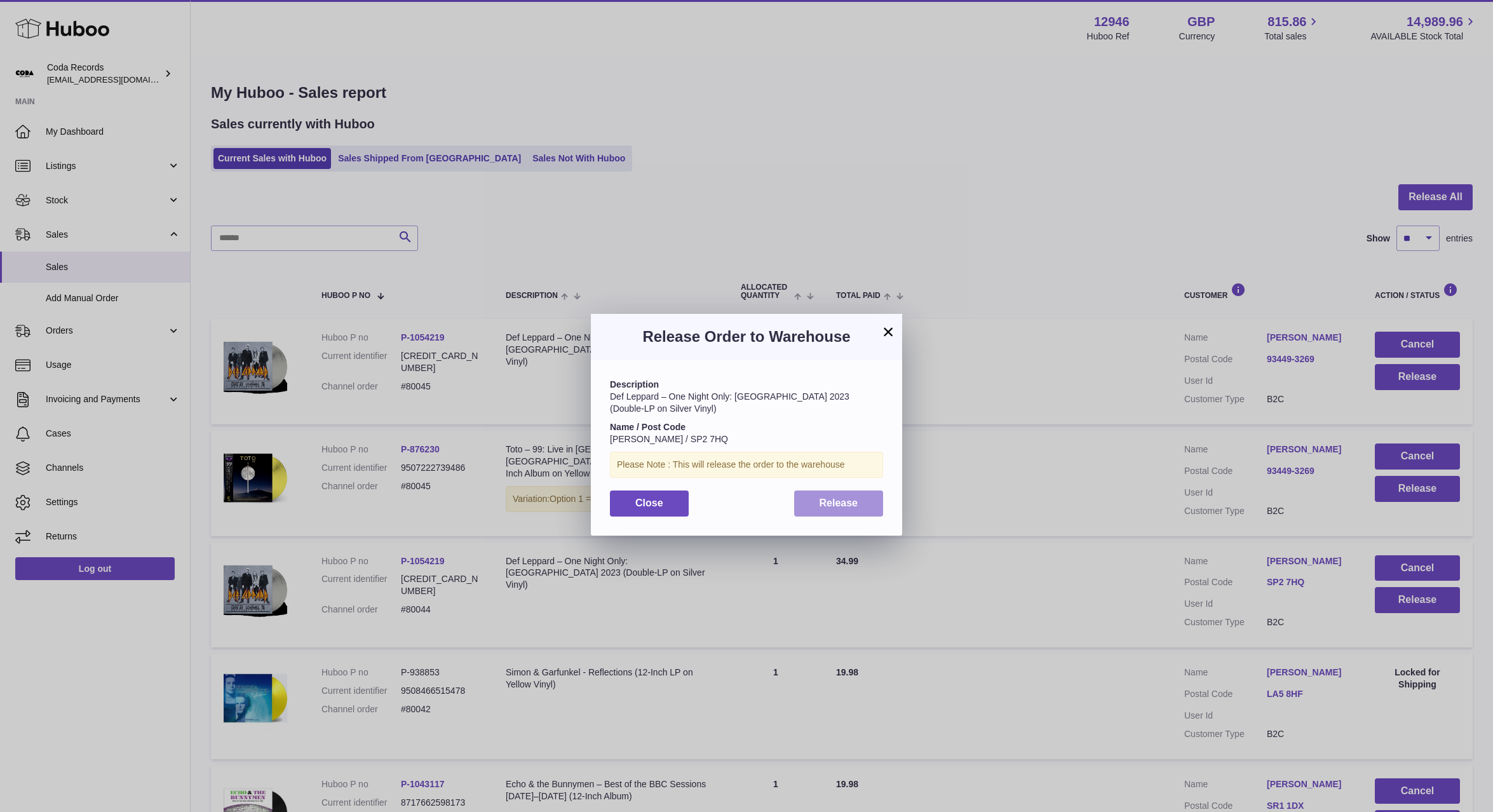
click at [858, 502] on button "Release" at bounding box center [839, 503] width 90 height 26
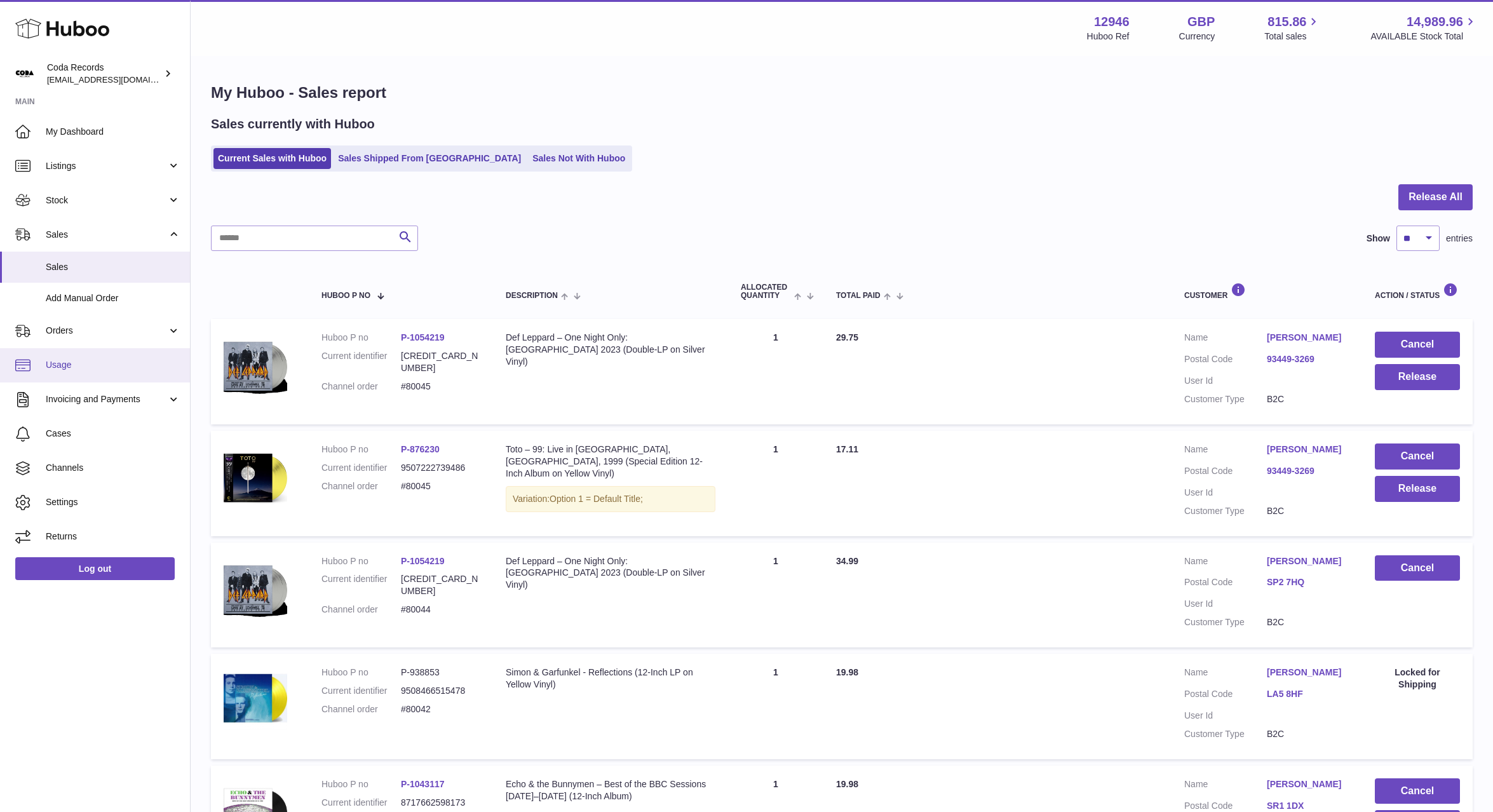
click at [113, 355] on link "Usage" at bounding box center [95, 365] width 190 height 34
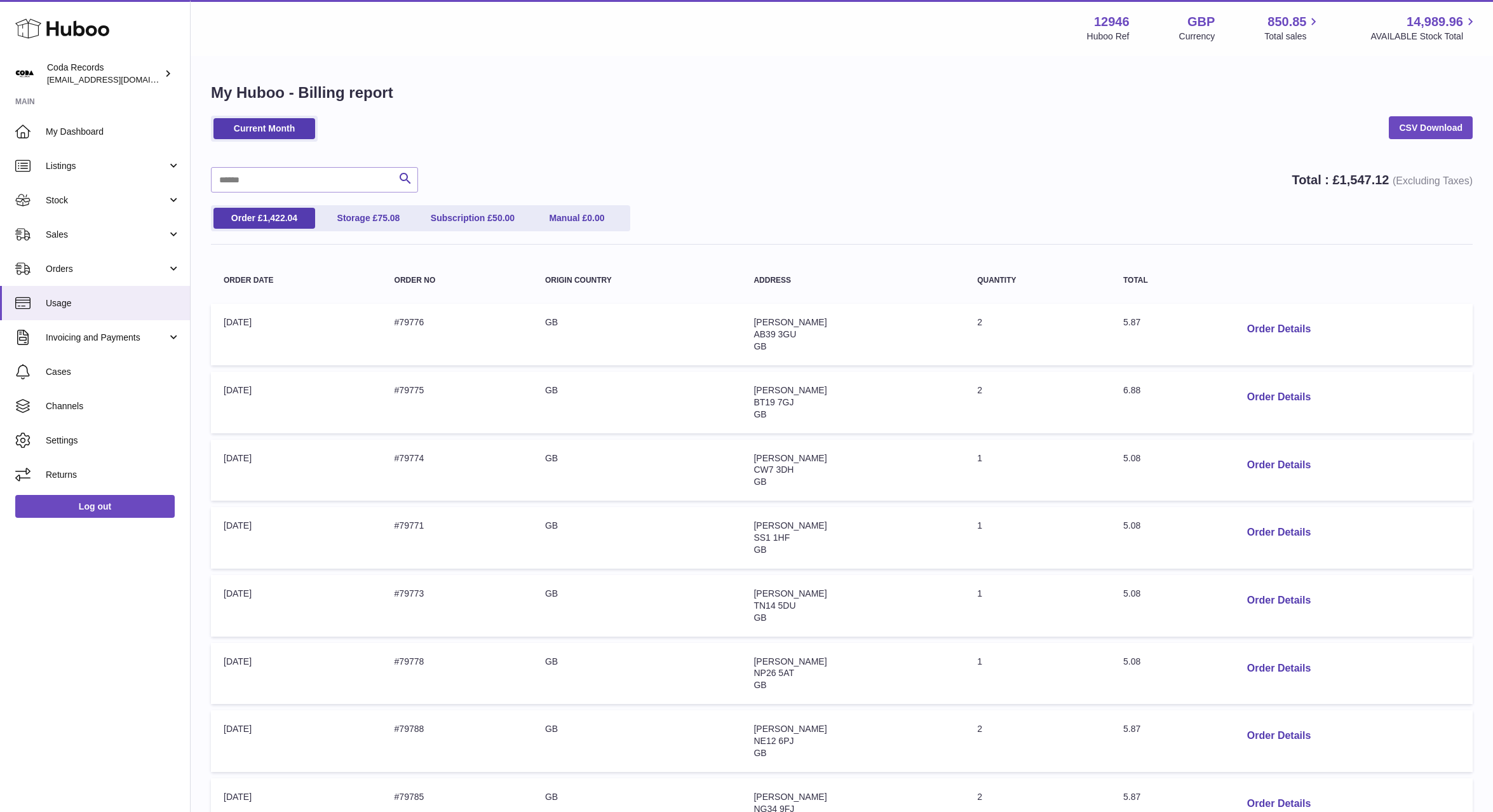
scroll to position [303, 0]
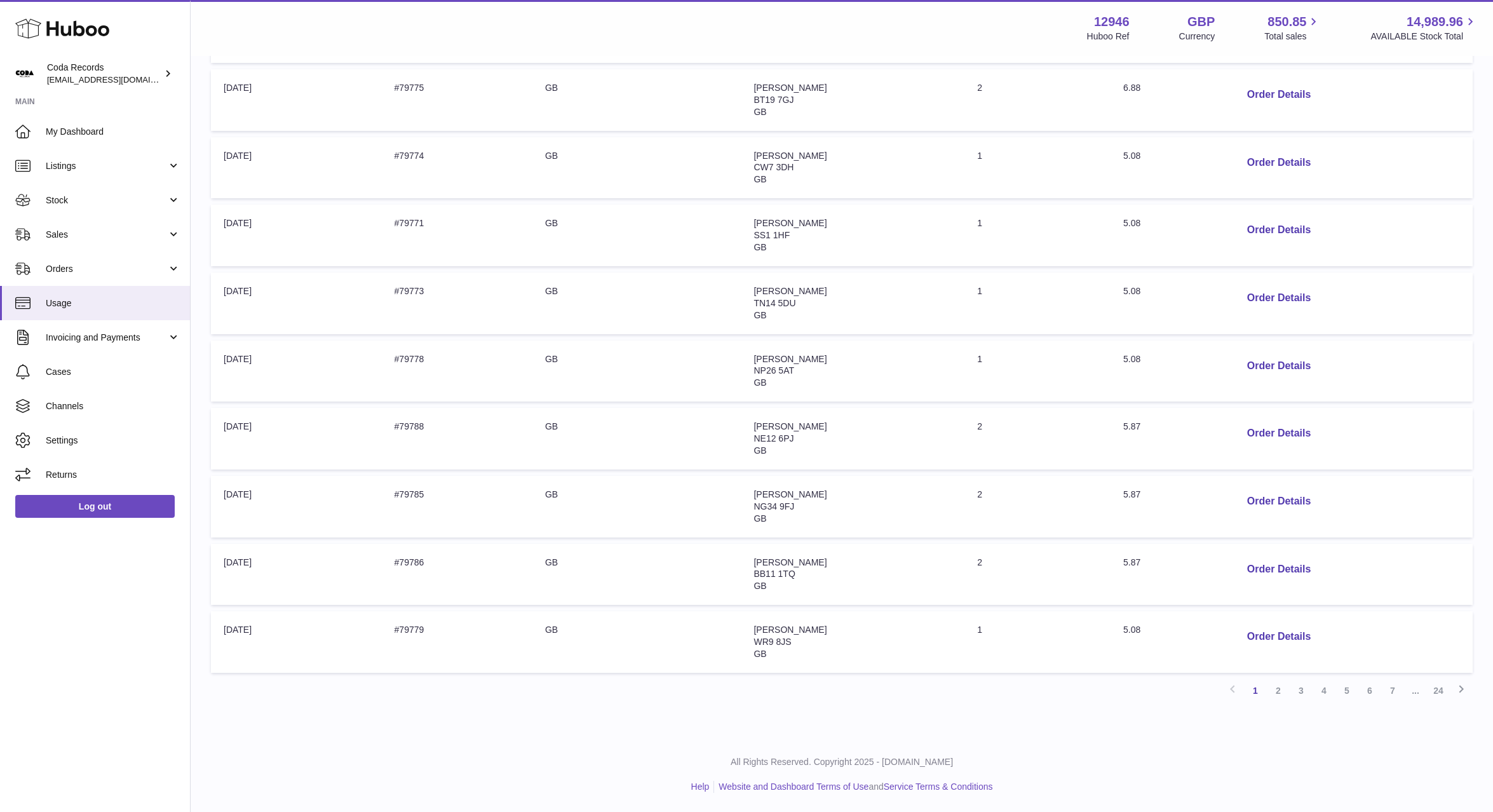
click at [1438, 689] on link "24" at bounding box center [1439, 691] width 23 height 23
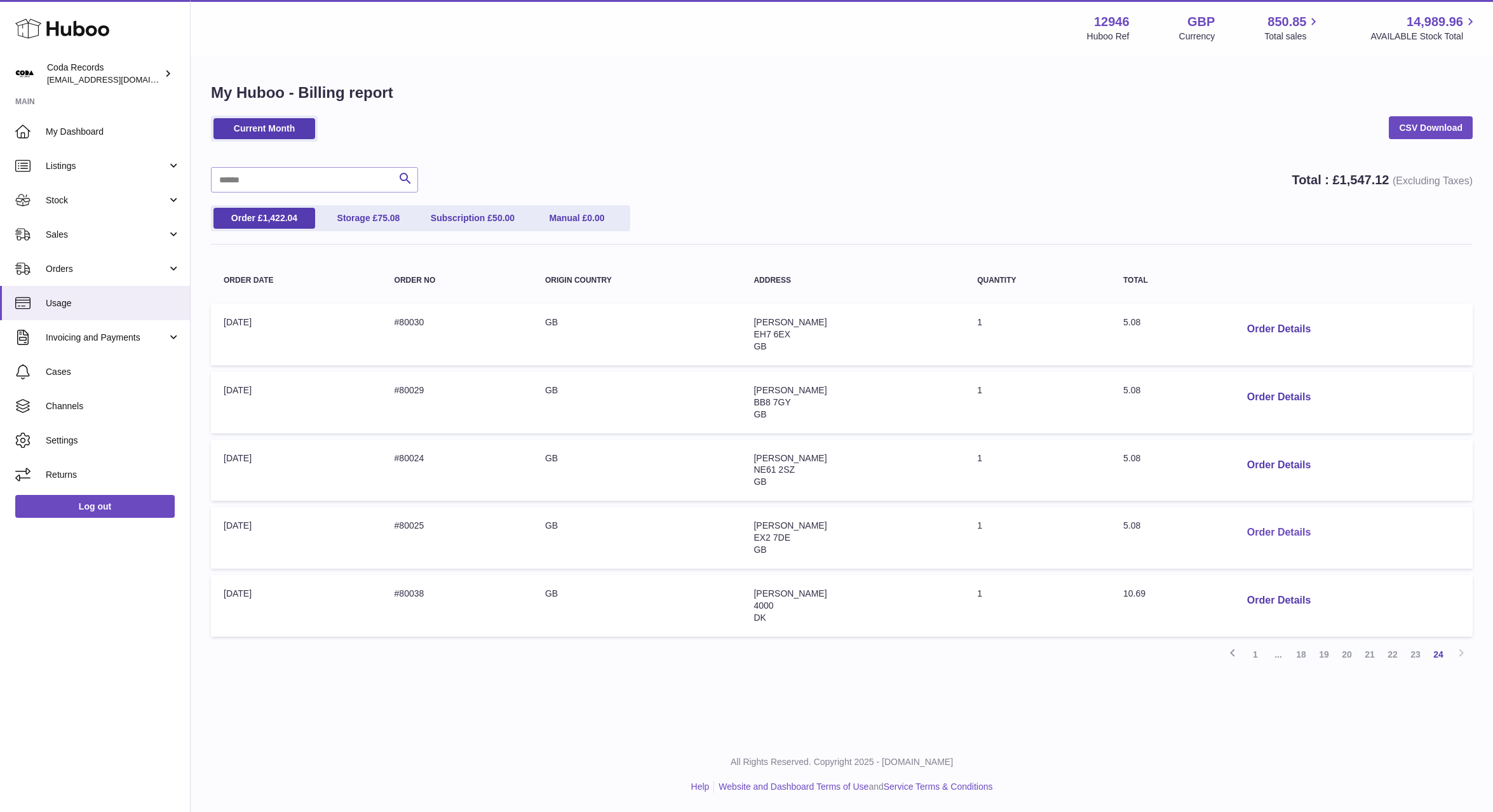
click at [1280, 534] on button "Order Details" at bounding box center [1279, 533] width 84 height 26
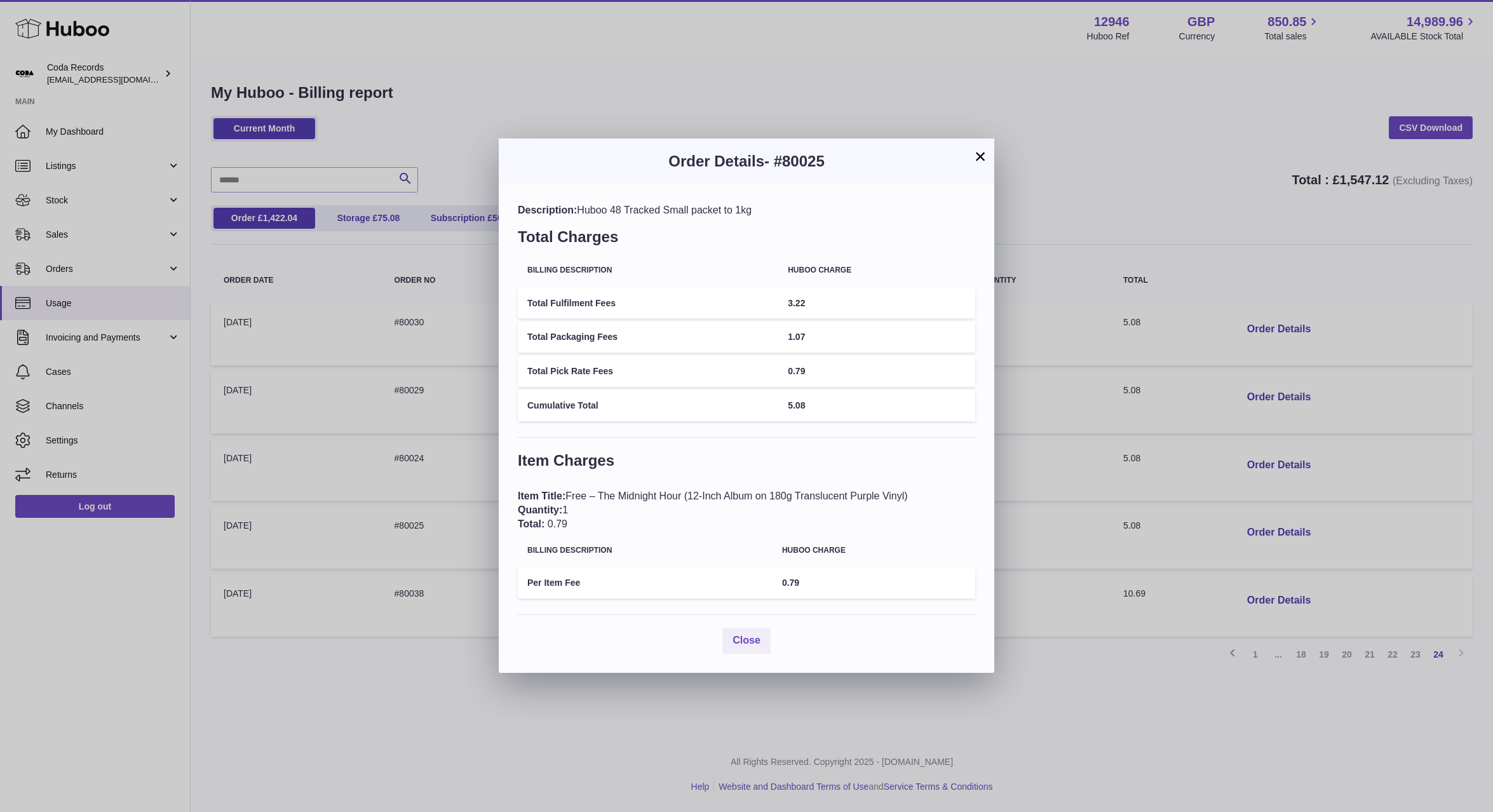
drag, startPoint x: 980, startPoint y: 155, endPoint x: 969, endPoint y: 159, distance: 11.7
click at [980, 155] on button "×" at bounding box center [980, 157] width 15 height 15
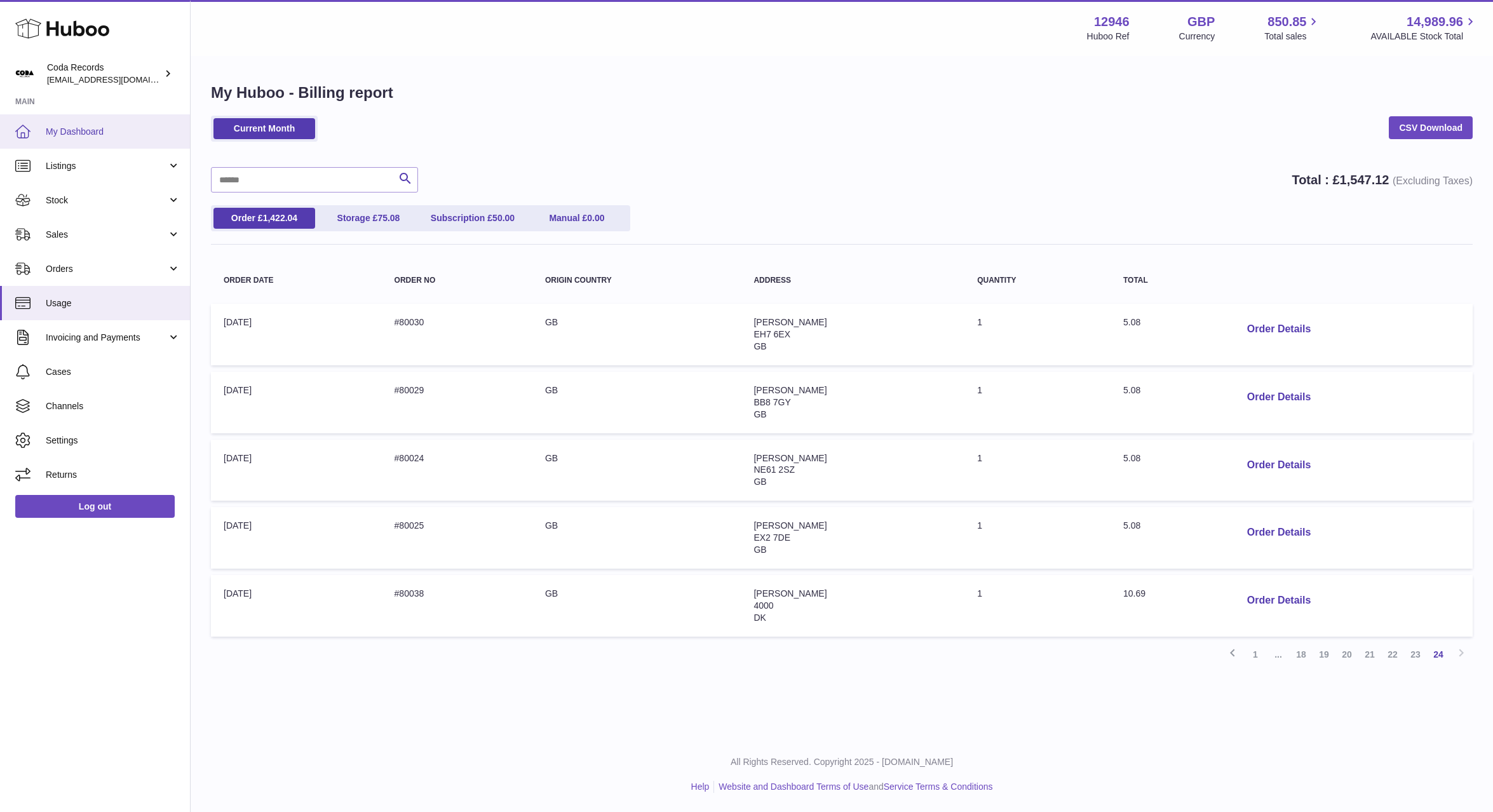
click at [102, 127] on span "My Dashboard" at bounding box center [113, 132] width 134 height 12
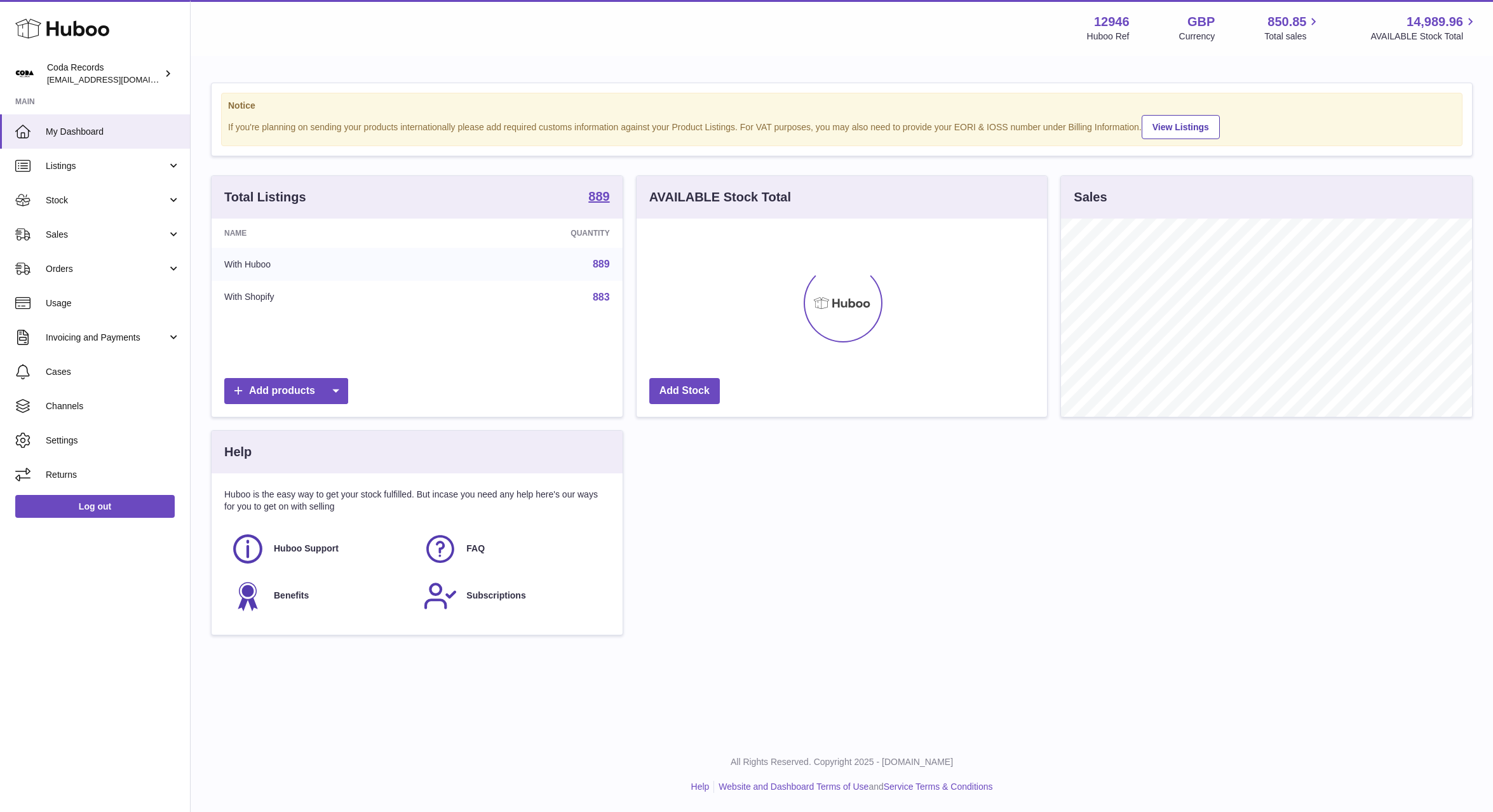
scroll to position [198, 411]
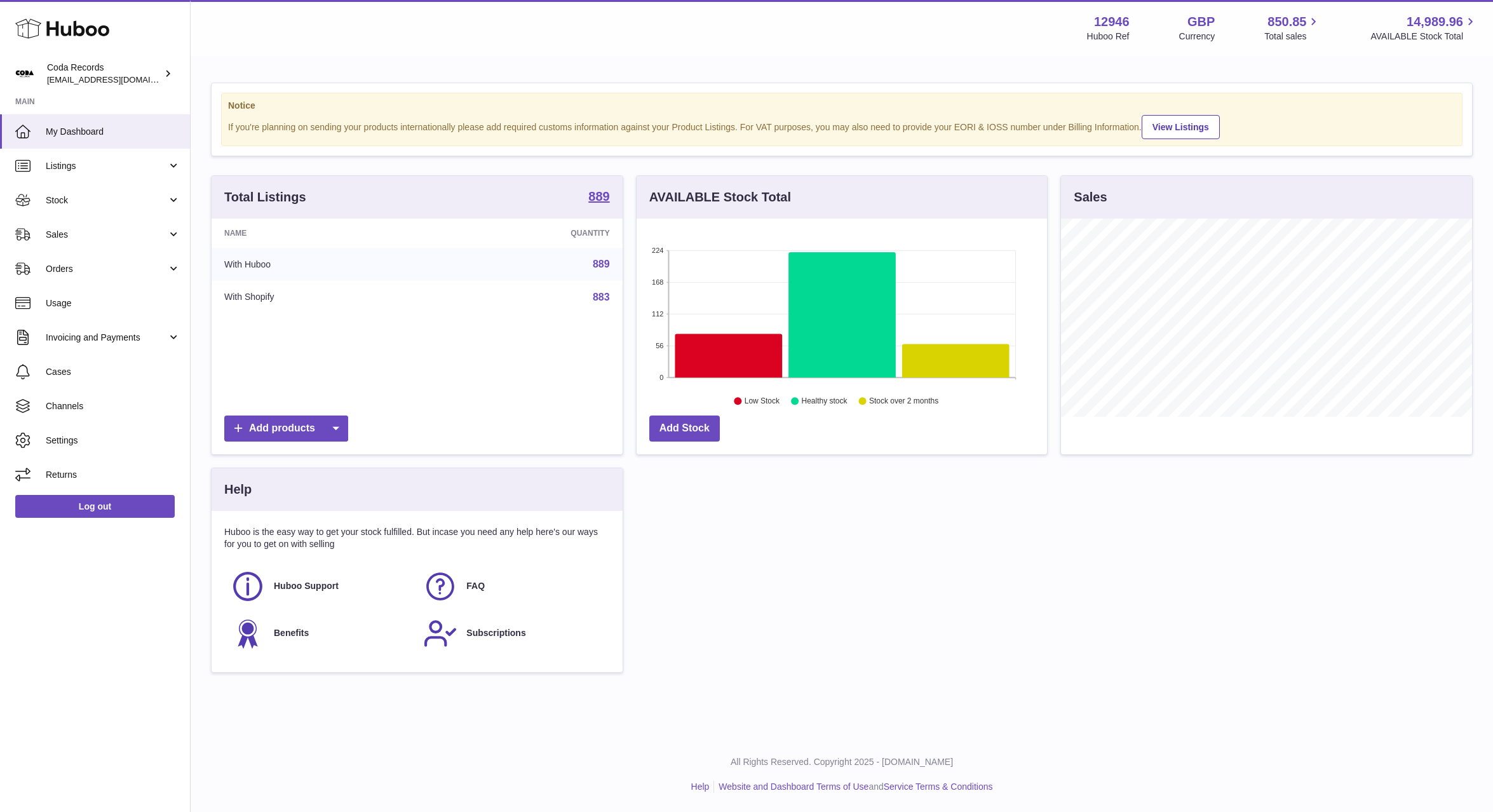
drag, startPoint x: 84, startPoint y: 235, endPoint x: 86, endPoint y: 255, distance: 20.1
click at [84, 235] on span "Sales" at bounding box center [106, 235] width 121 height 12
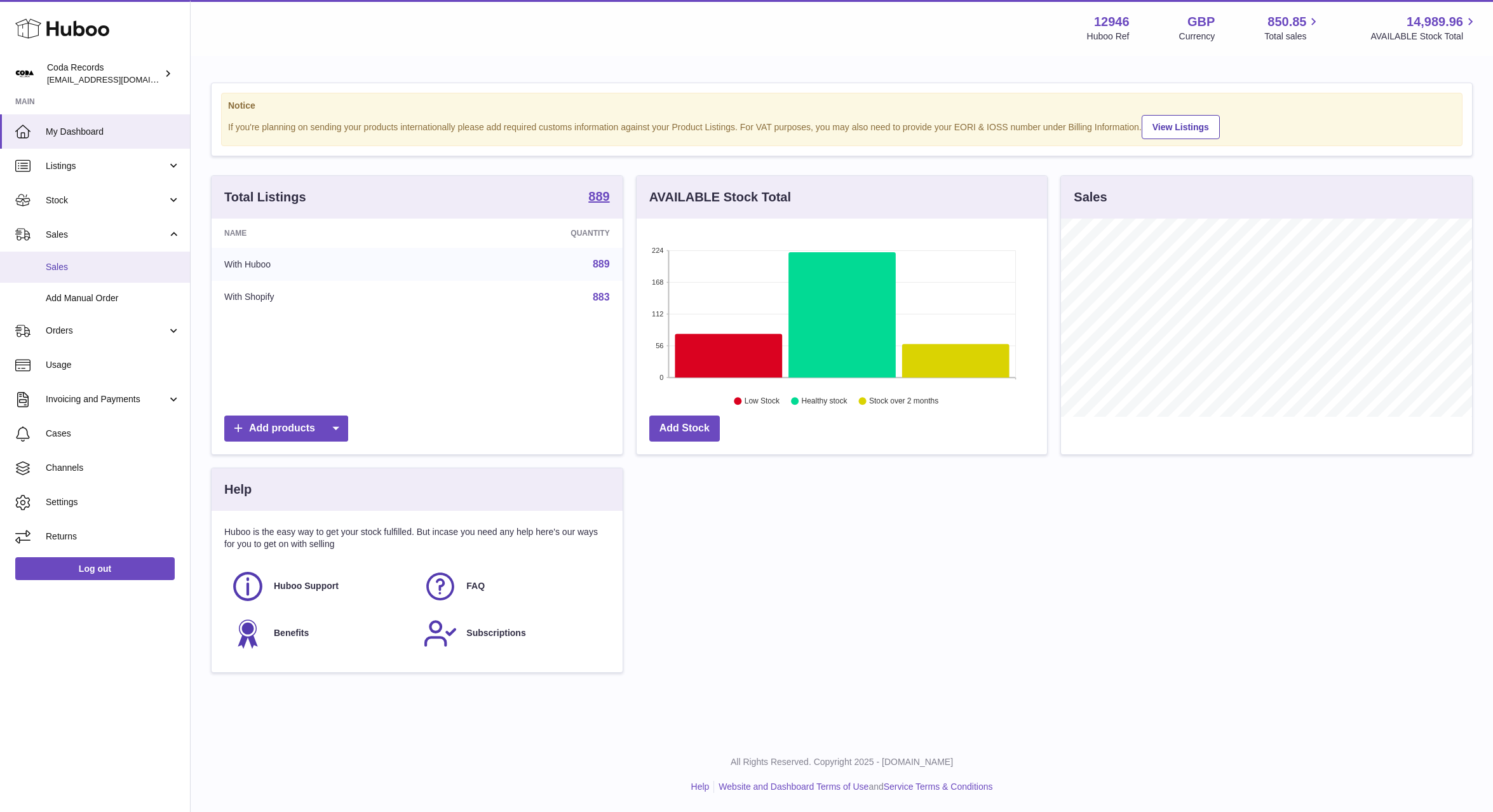
drag, startPoint x: 90, startPoint y: 275, endPoint x: 100, endPoint y: 276, distance: 10.0
click at [89, 275] on link "Sales" at bounding box center [95, 267] width 190 height 31
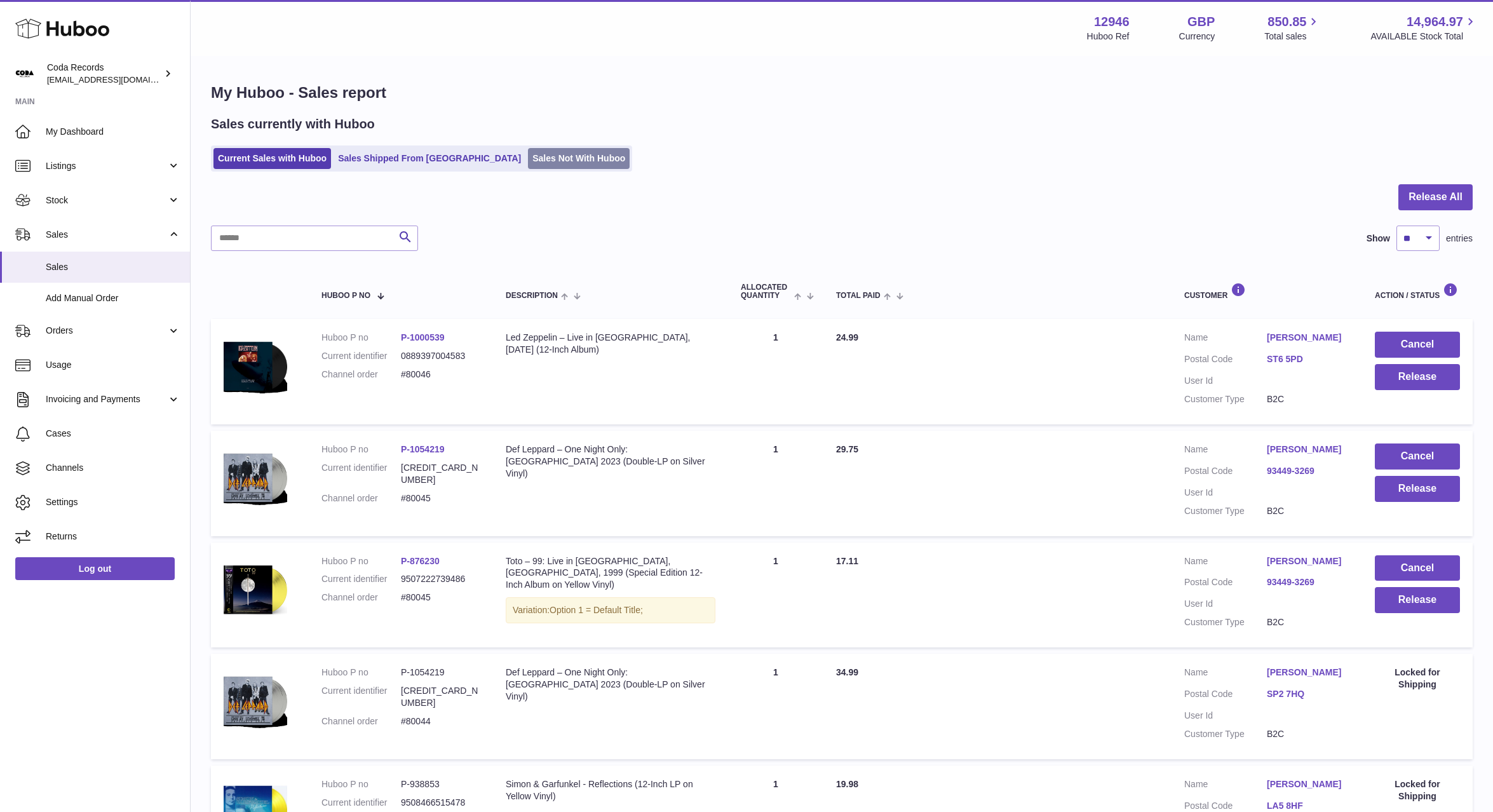
click at [528, 155] on link "Sales Not With Huboo" at bounding box center [579, 158] width 102 height 21
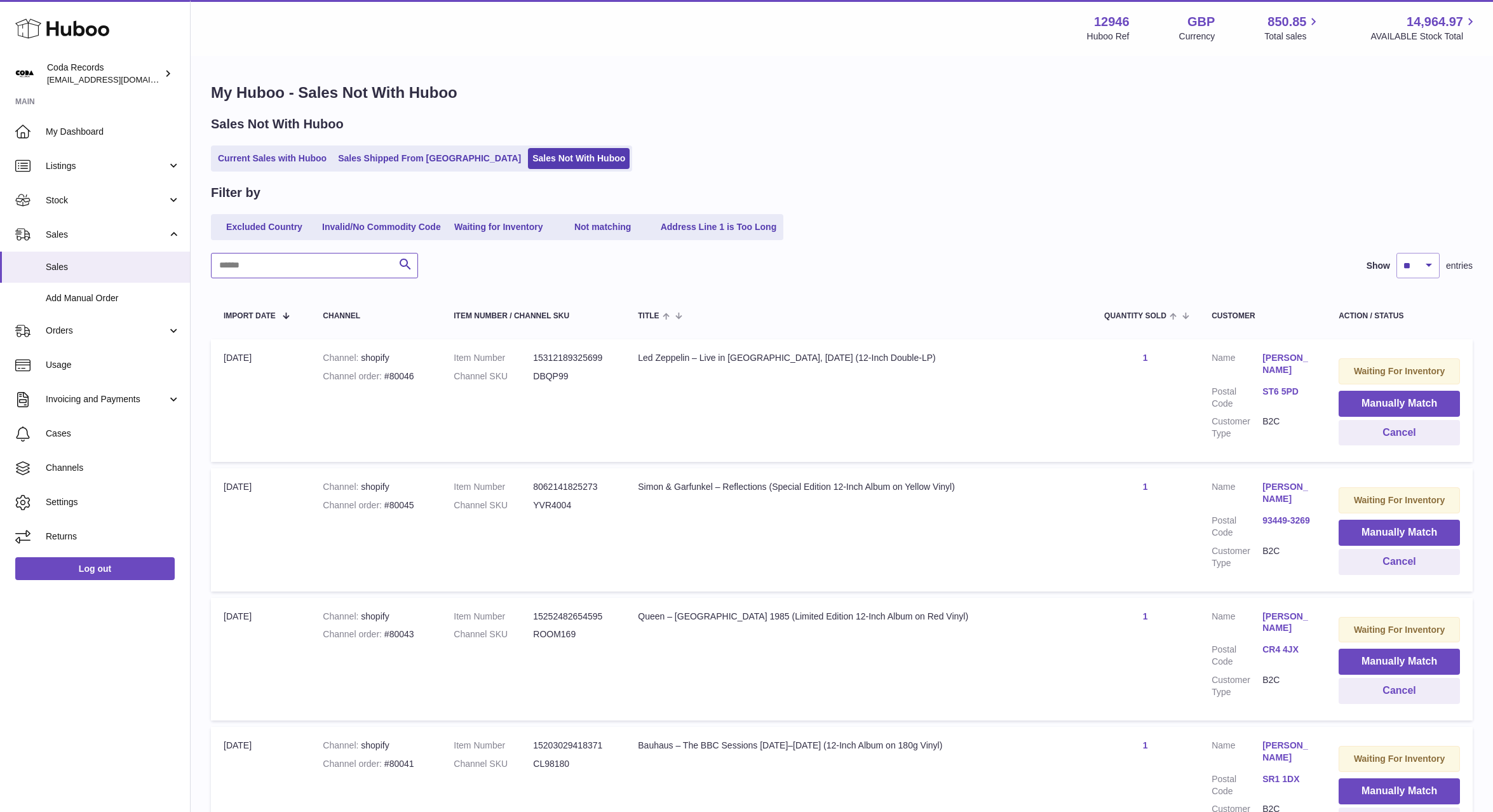
click at [310, 271] on input "text" at bounding box center [314, 266] width 207 height 25
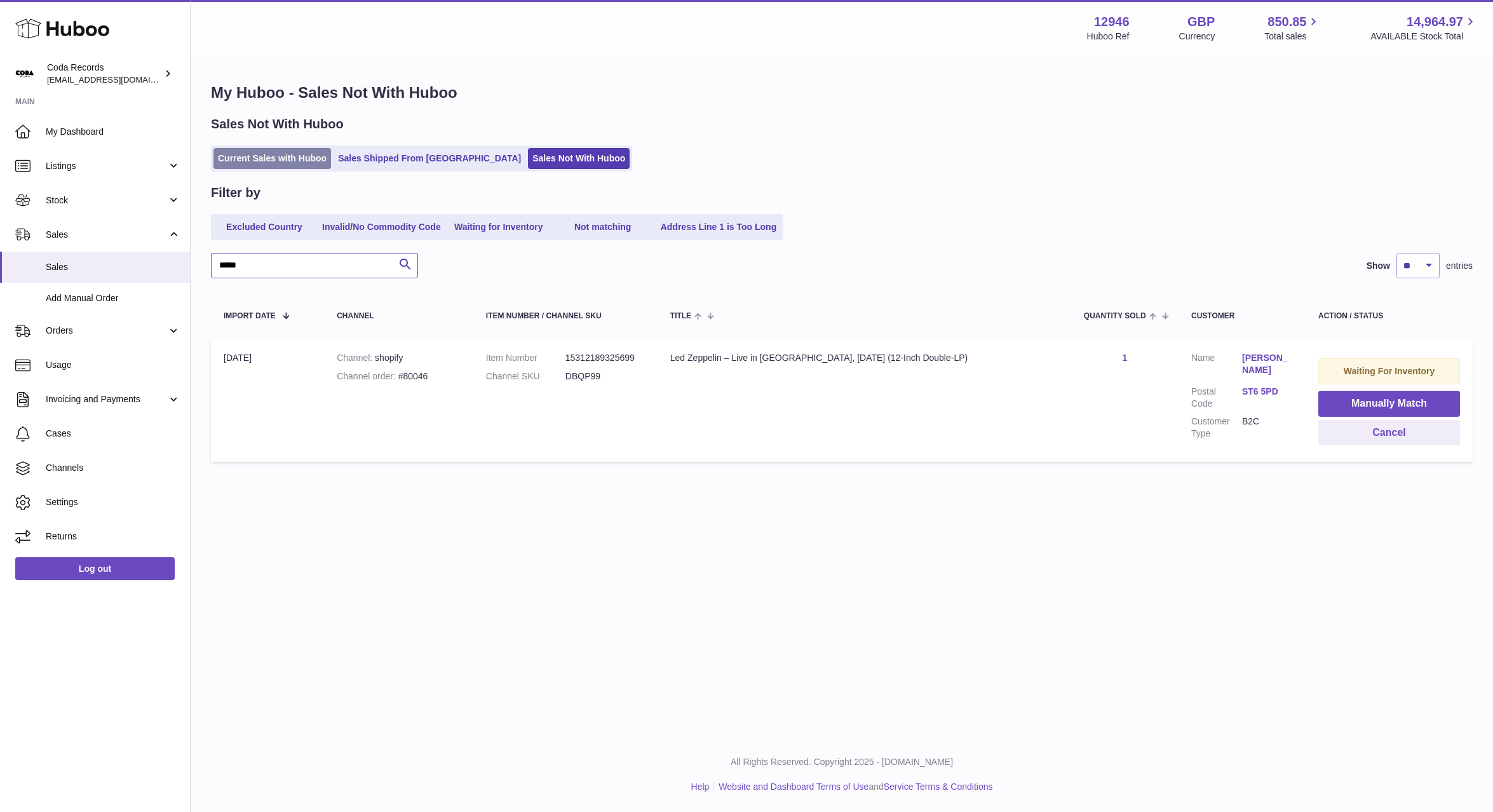
type input "*****"
click at [257, 158] on link "Current Sales with Huboo" at bounding box center [273, 158] width 117 height 21
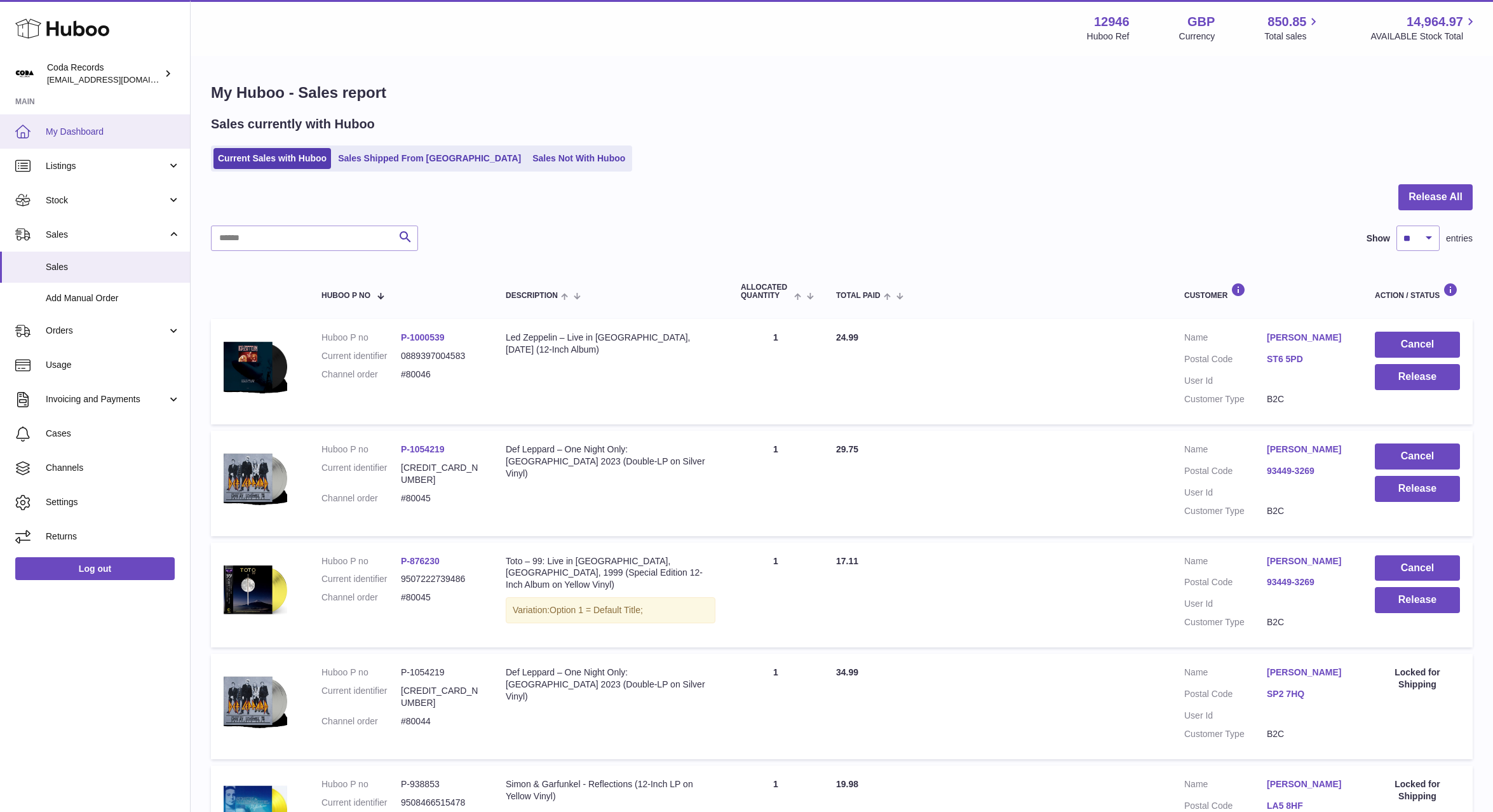
click at [88, 126] on span "My Dashboard" at bounding box center [113, 132] width 134 height 12
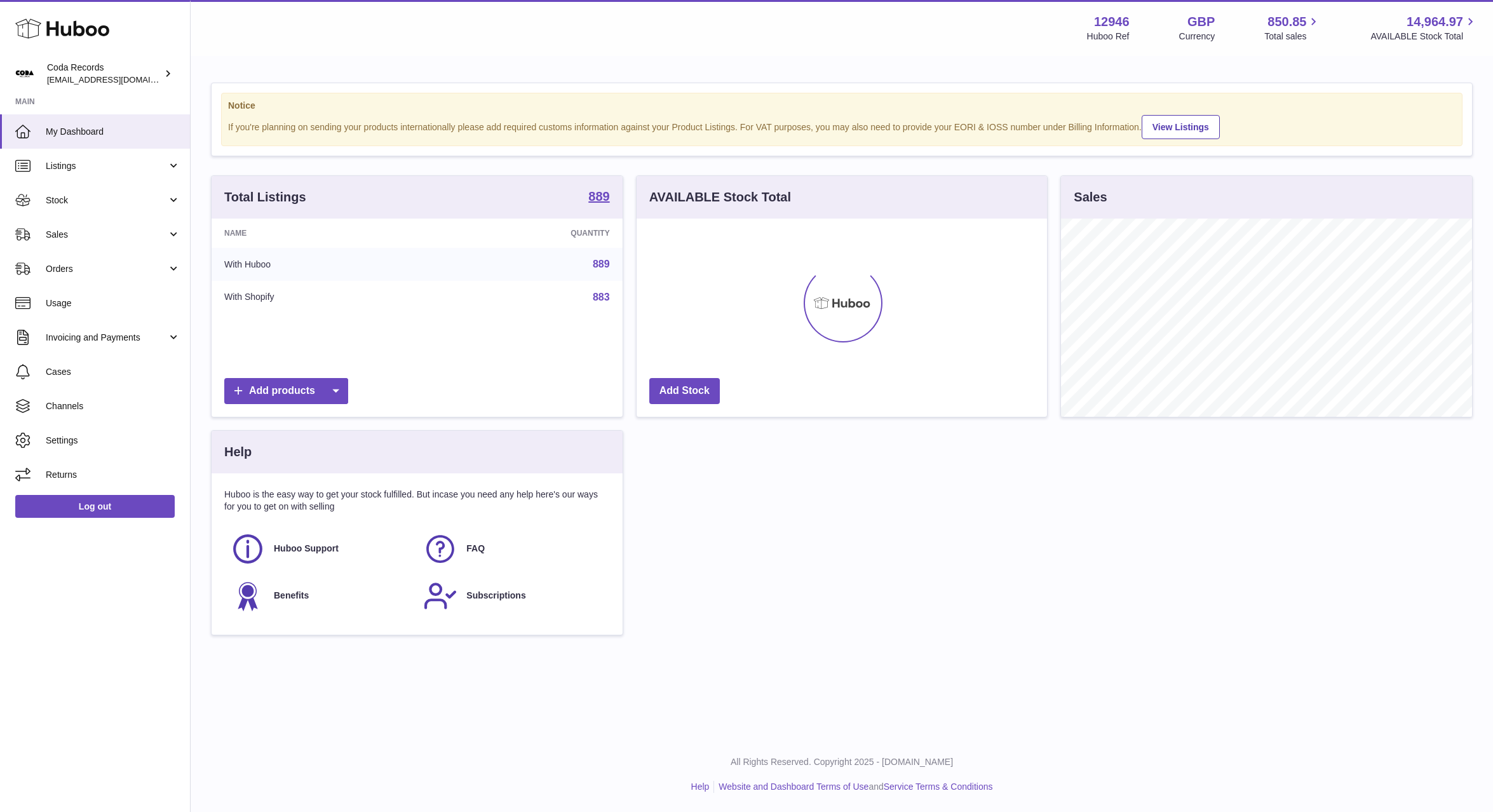
scroll to position [198, 411]
